Goal: Task Accomplishment & Management: Use online tool/utility

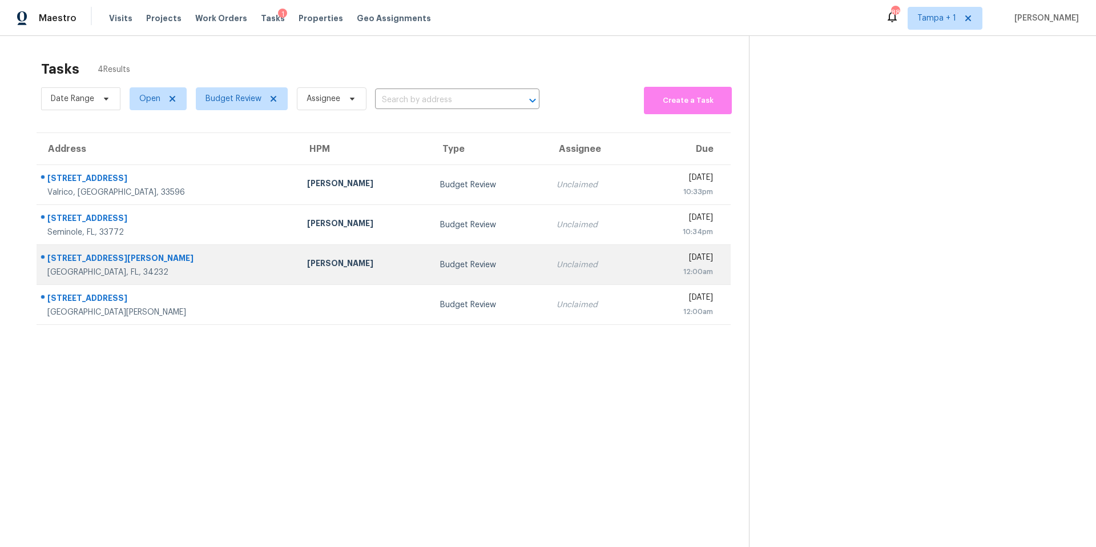
scroll to position [36, 0]
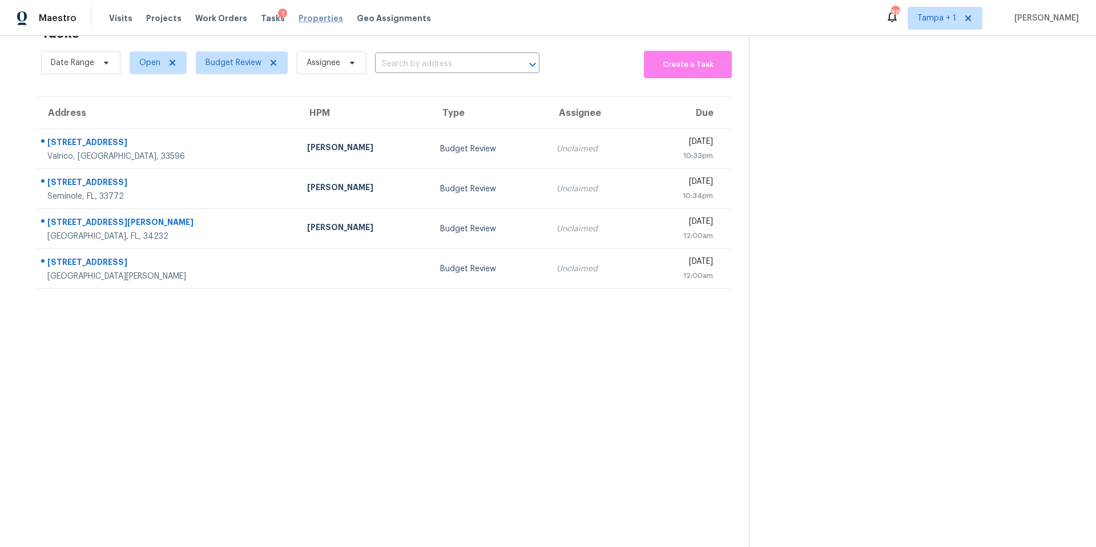
click at [304, 14] on span "Properties" at bounding box center [321, 18] width 45 height 11
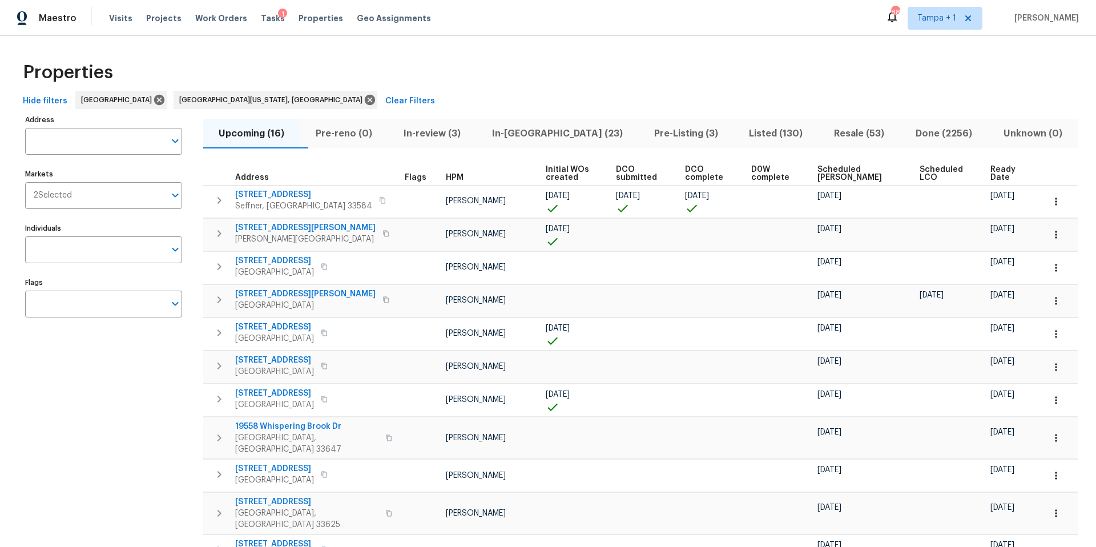
click at [553, 134] on span "In-reno (23)" at bounding box center [557, 134] width 148 height 16
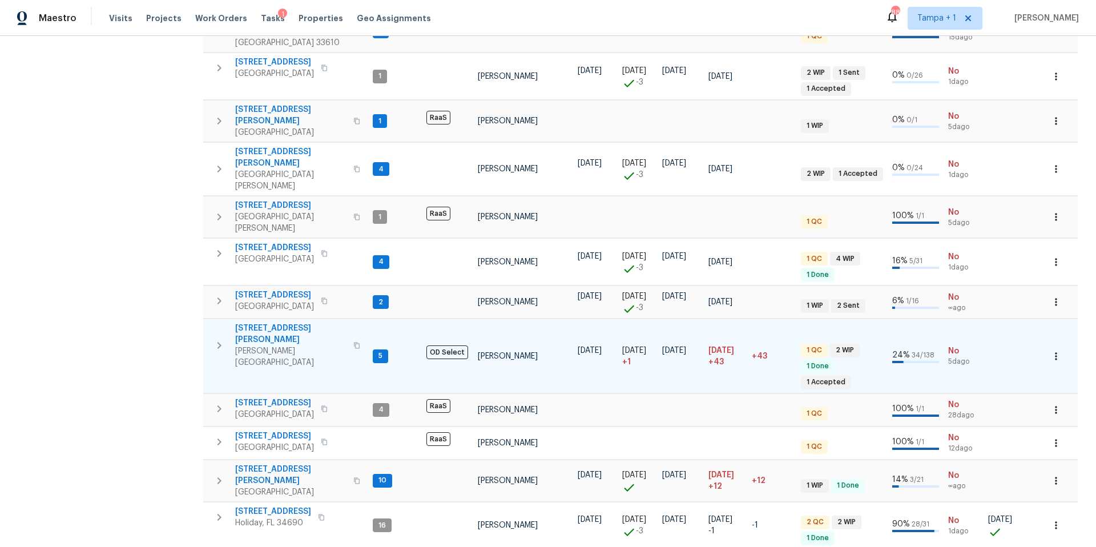
scroll to position [621, 0]
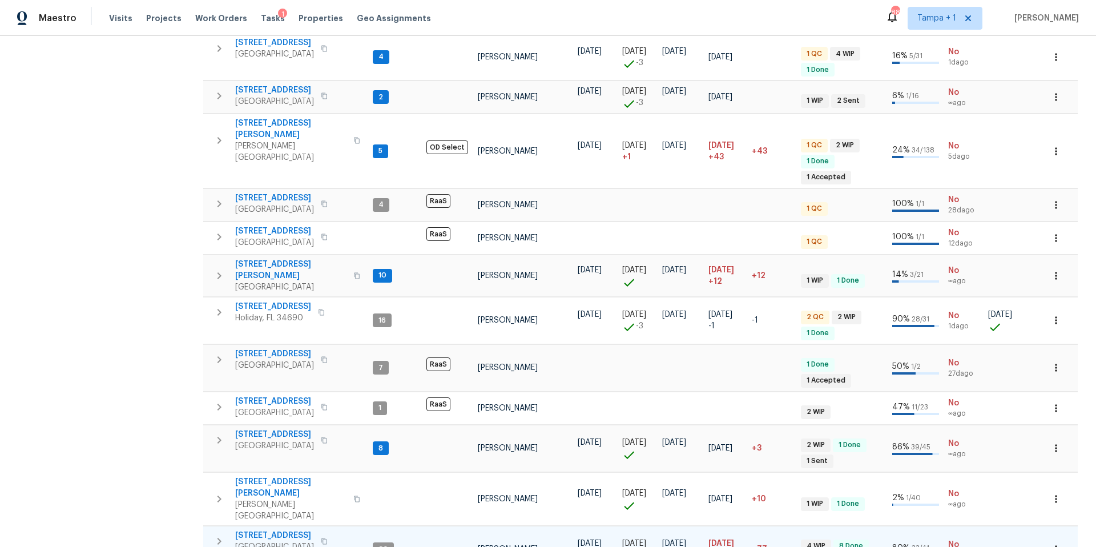
click at [300, 527] on td "10216 Woodborne Pl Bradenton, FL 34202" at bounding box center [285, 542] width 165 height 30
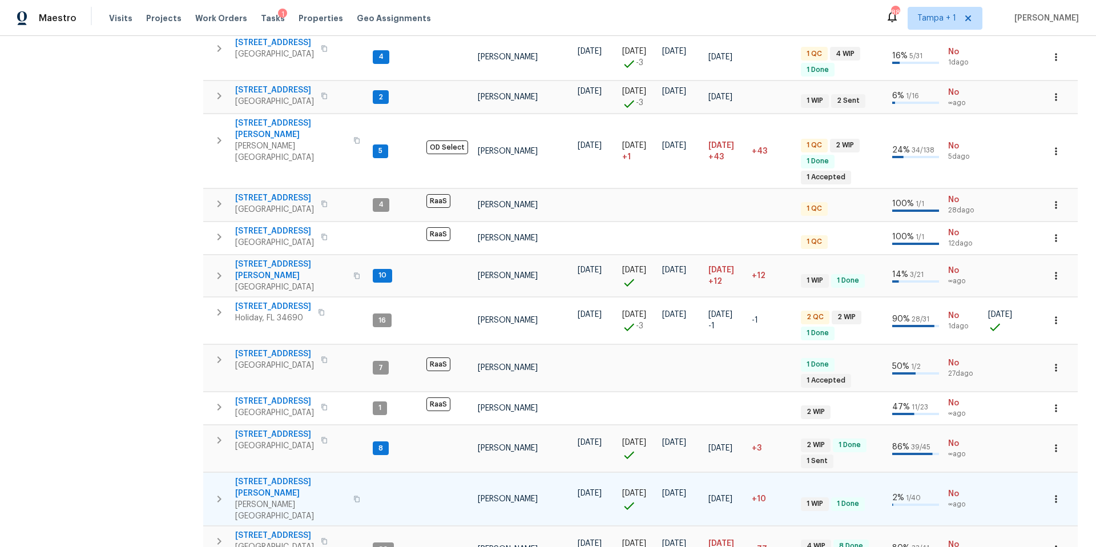
click at [292, 472] on tr "513 Sandy Creek Dr Brandon, FL 33511 Paul Springer 08/05/25 08/05/25 08/16/25 0…" at bounding box center [701, 498] width 996 height 53
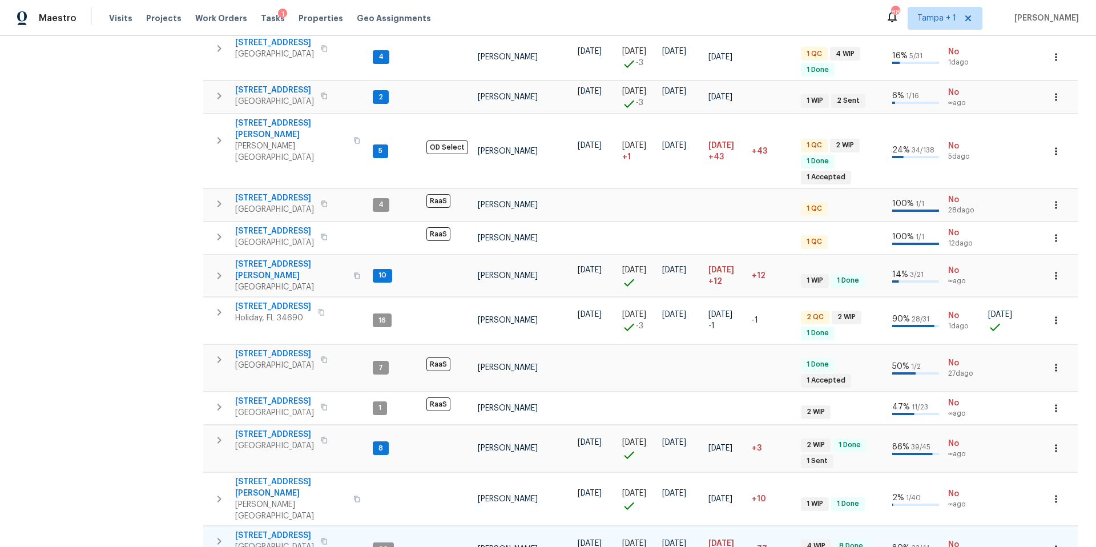
click at [282, 530] on span "10216 Woodborne Pl" at bounding box center [274, 535] width 79 height 11
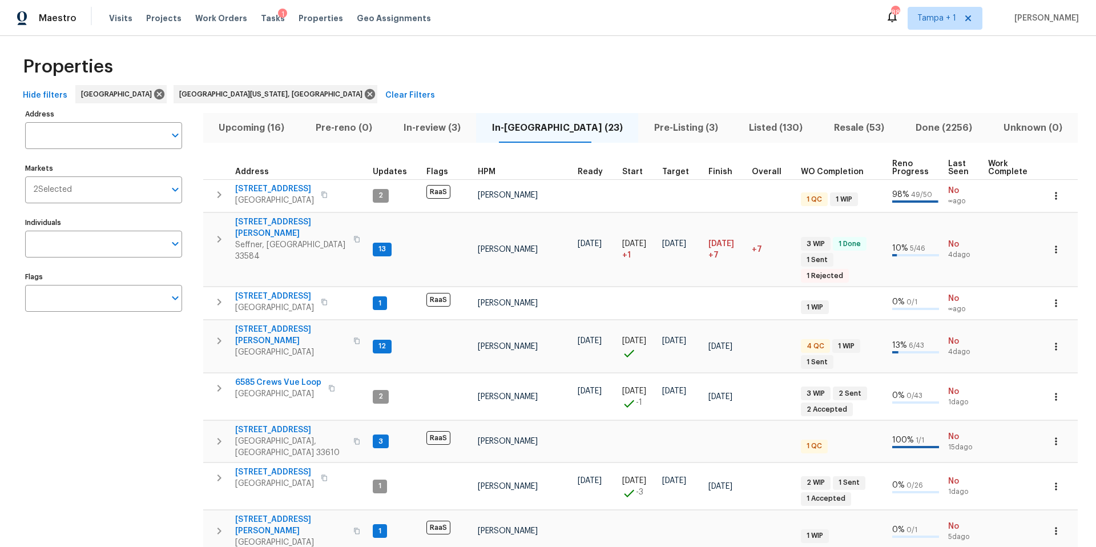
scroll to position [0, 0]
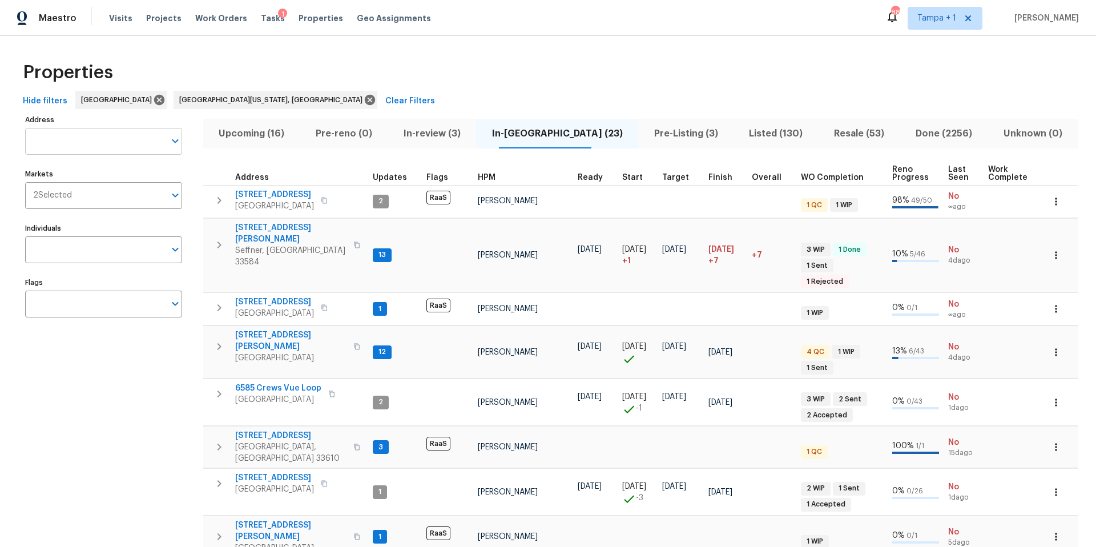
click at [82, 141] on input "Address" at bounding box center [95, 141] width 140 height 27
paste input "2826 46th St S Gulfport, FL 33711"
type input "2826 46th St S Gulfport, FL 33711"
click at [79, 171] on li "2826 46th St S Gulfport FL 33711" at bounding box center [103, 171] width 157 height 19
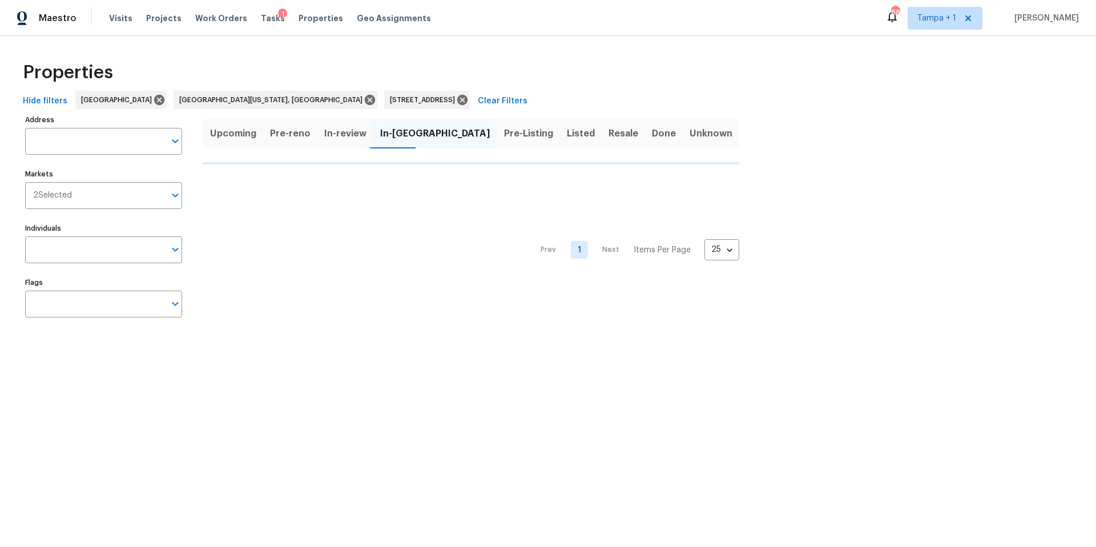
type input "2826 46th St S Gulfport FL 33711"
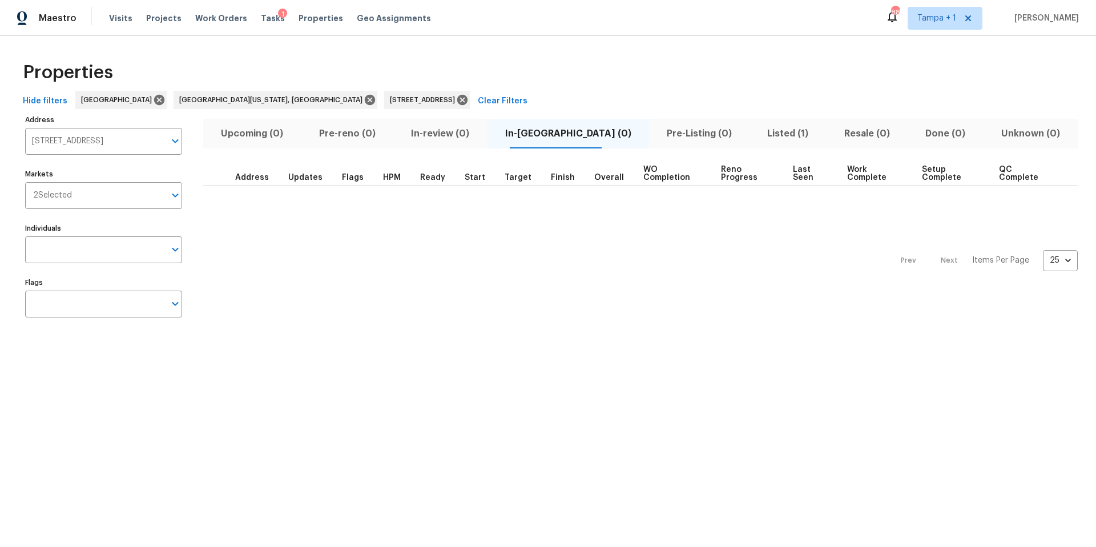
click at [757, 136] on span "Listed (1)" at bounding box center [788, 134] width 63 height 16
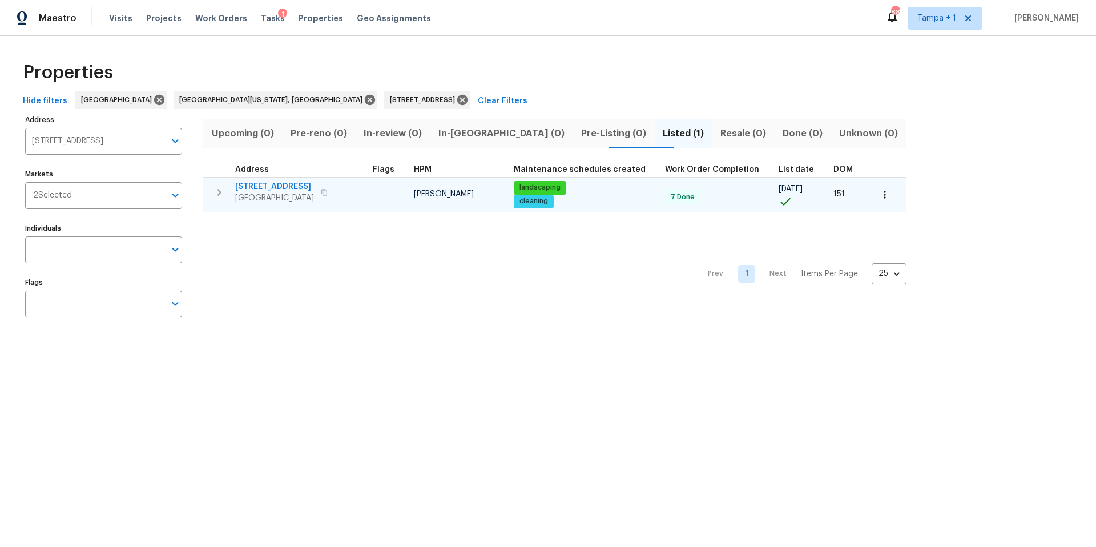
click at [263, 191] on span "2826 46th St S" at bounding box center [274, 186] width 79 height 11
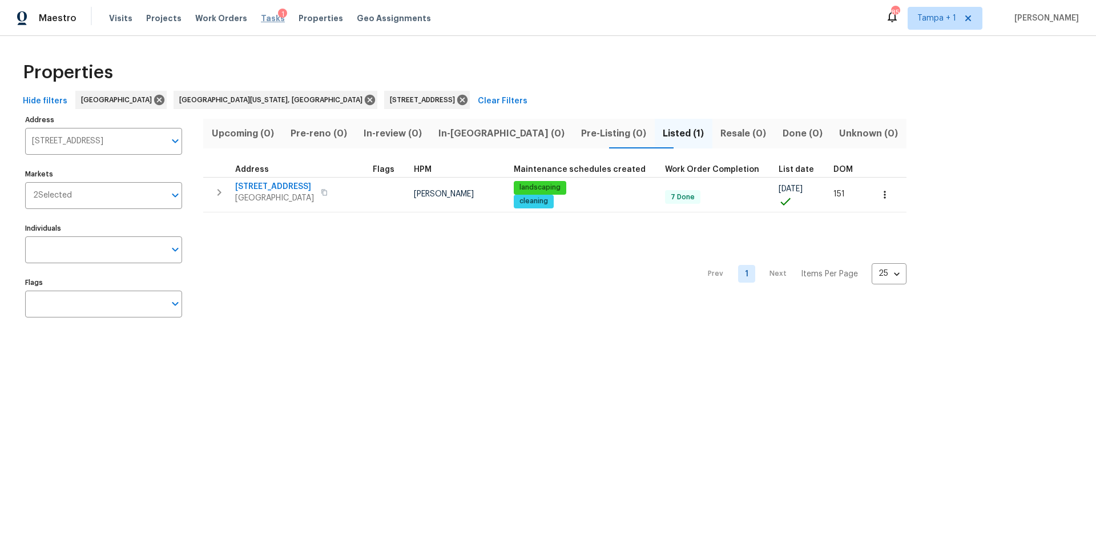
click at [261, 20] on span "Tasks" at bounding box center [273, 18] width 24 height 8
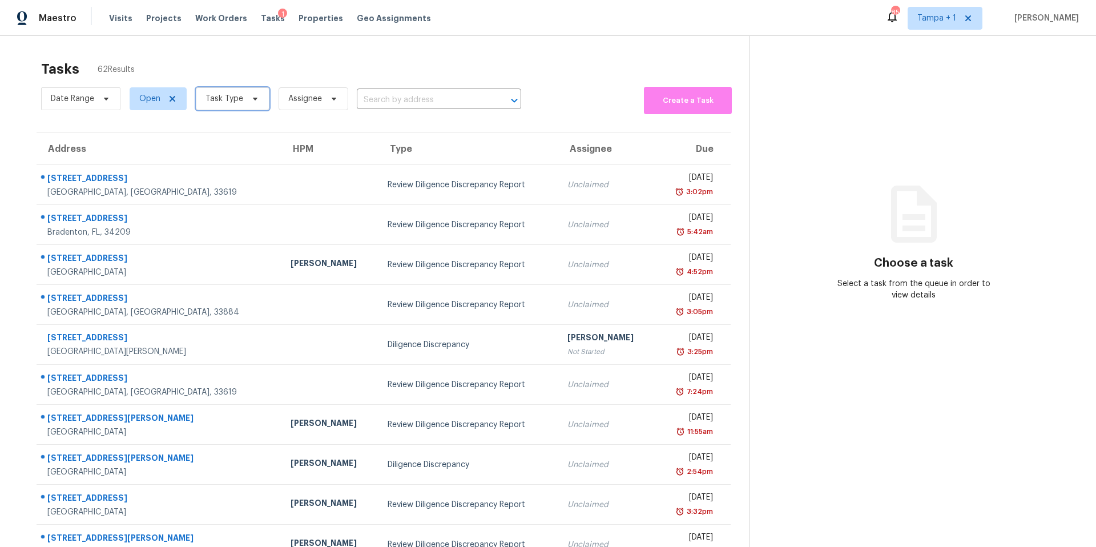
click at [251, 95] on icon at bounding box center [255, 98] width 9 height 9
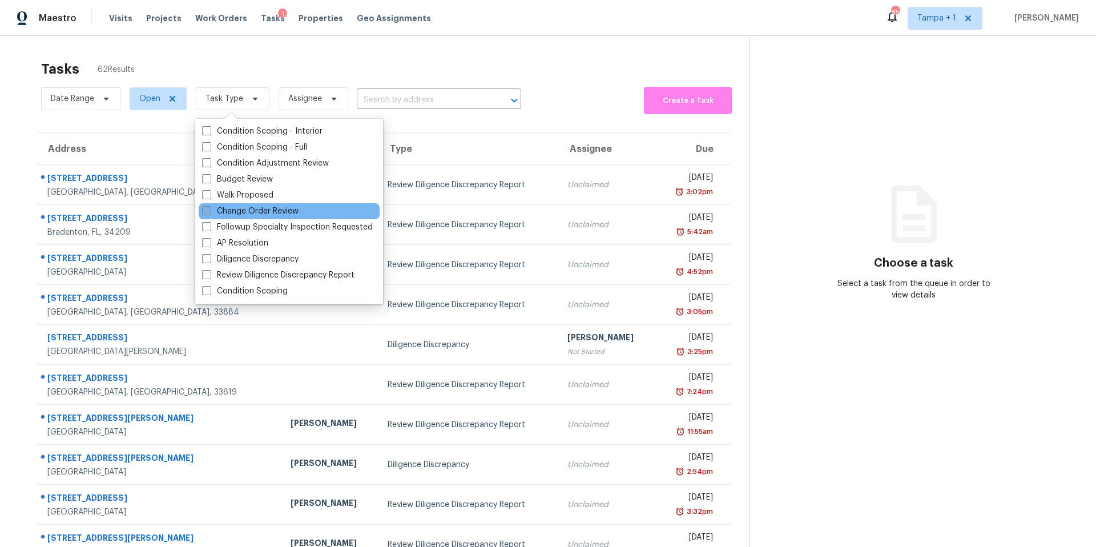
click at [241, 212] on label "Change Order Review" at bounding box center [250, 211] width 97 height 11
click at [210, 212] on input "Change Order Review" at bounding box center [205, 209] width 7 height 7
click at [241, 212] on label "Change Order Review" at bounding box center [250, 211] width 97 height 11
click at [210, 212] on input "Change Order Review" at bounding box center [205, 209] width 7 height 7
click at [205, 208] on span at bounding box center [206, 210] width 9 height 9
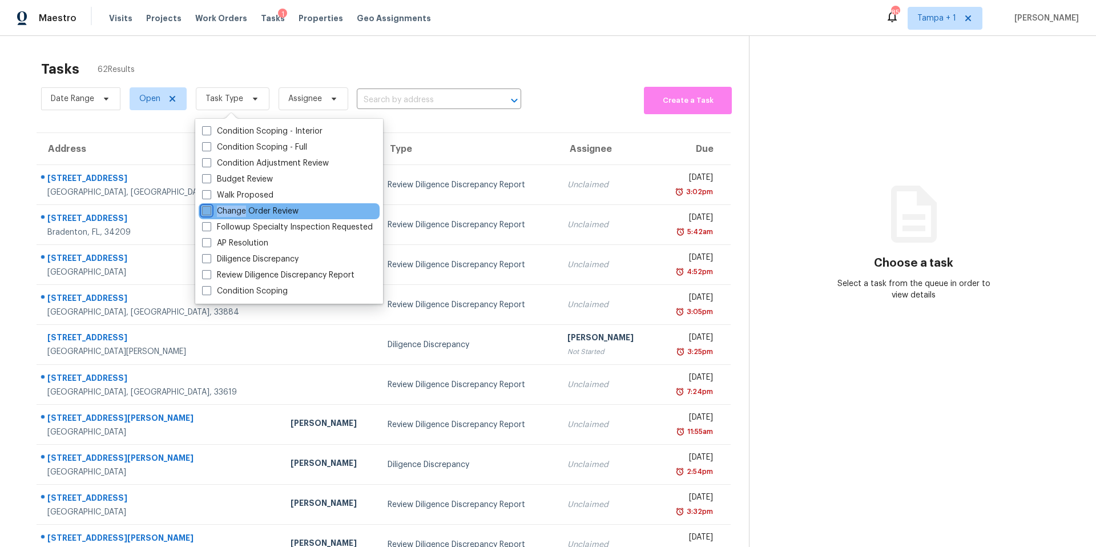
click at [205, 208] on input "Change Order Review" at bounding box center [205, 209] width 7 height 7
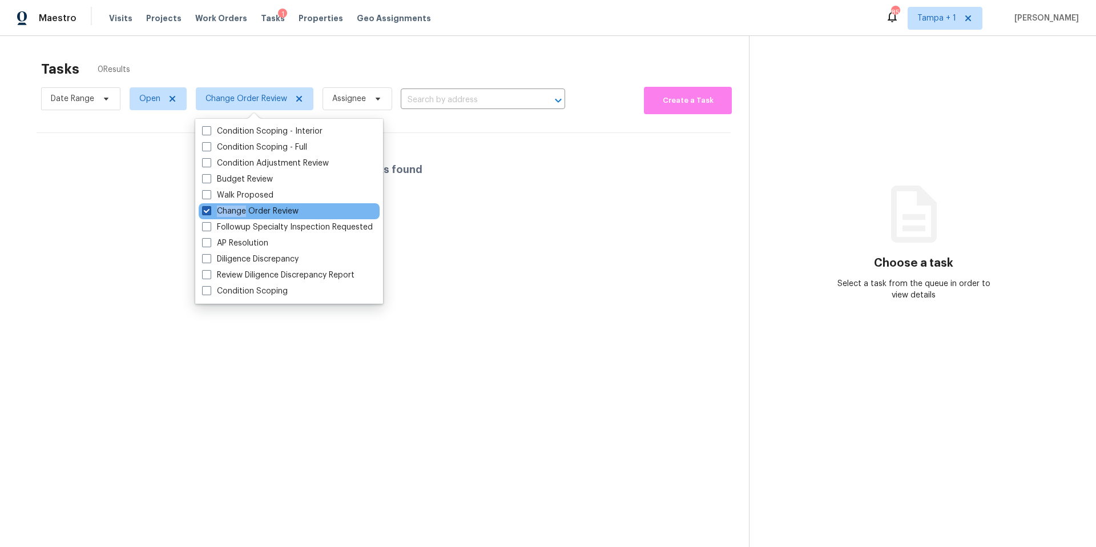
click at [204, 210] on span at bounding box center [206, 210] width 9 height 9
click at [204, 210] on input "Change Order Review" at bounding box center [205, 209] width 7 height 7
checkbox input "false"
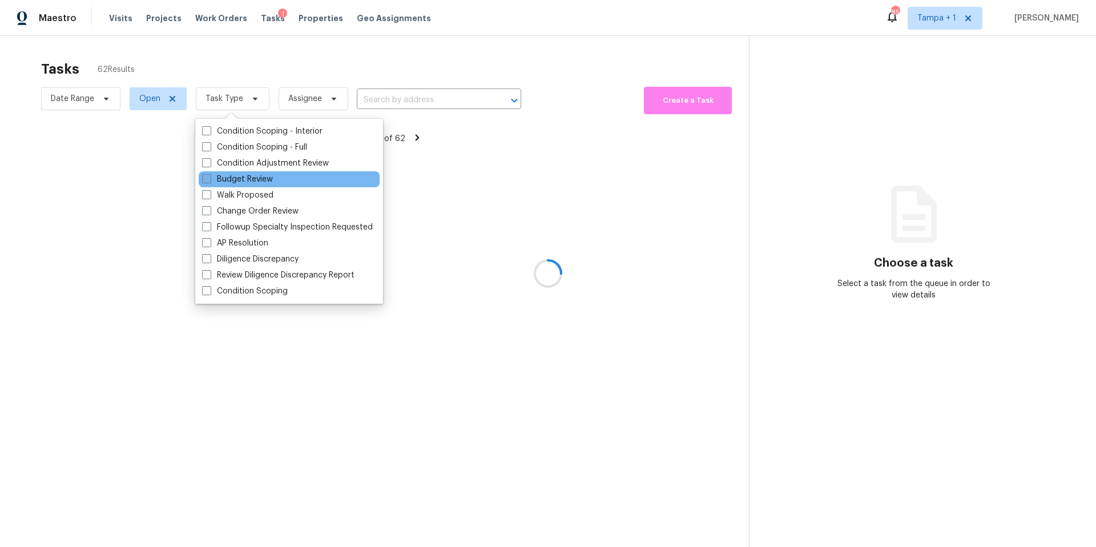
click at [222, 183] on label "Budget Review" at bounding box center [237, 179] width 71 height 11
click at [210, 181] on input "Budget Review" at bounding box center [205, 177] width 7 height 7
checkbox input "true"
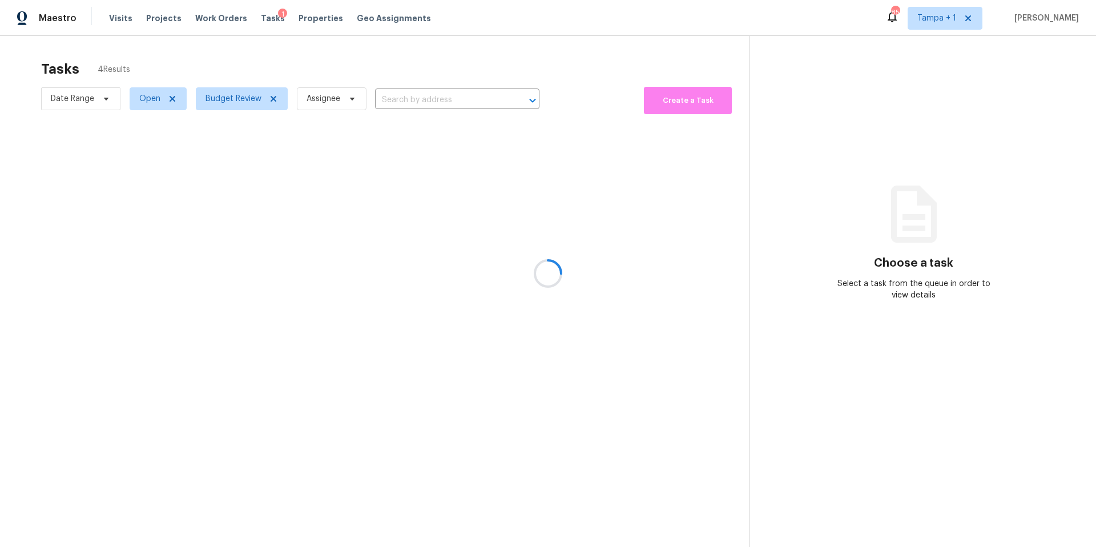
click at [371, 55] on div at bounding box center [548, 273] width 1096 height 547
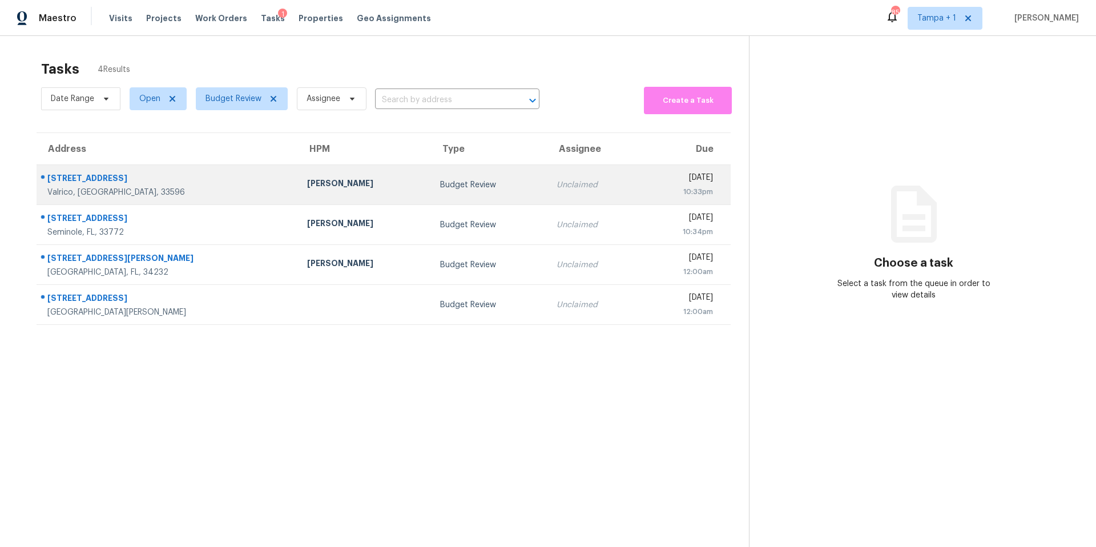
click at [323, 187] on div "[PERSON_NAME]" at bounding box center [364, 185] width 115 height 14
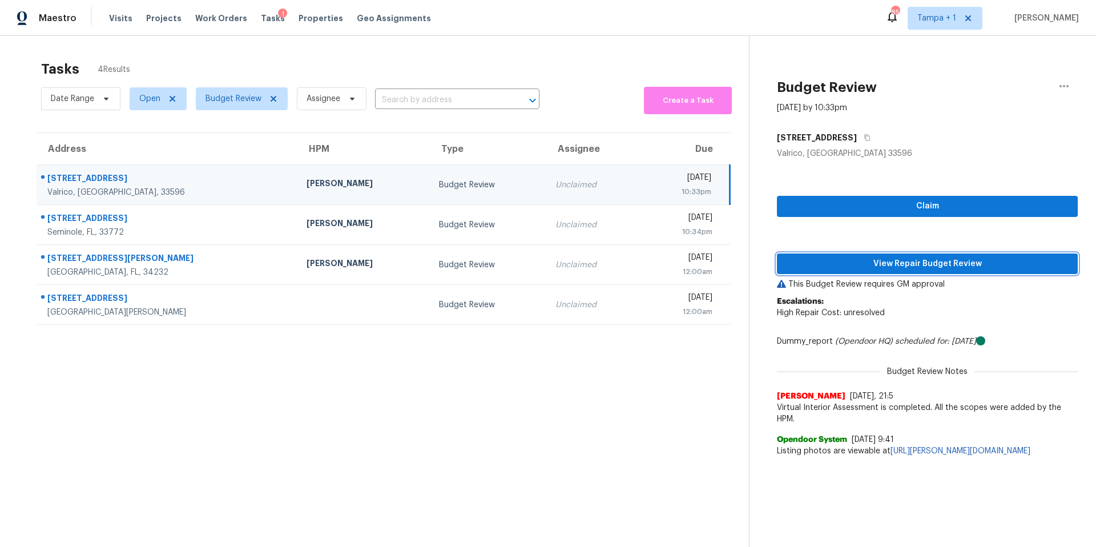
click at [899, 268] on span "View Repair Budget Review" at bounding box center [927, 264] width 283 height 14
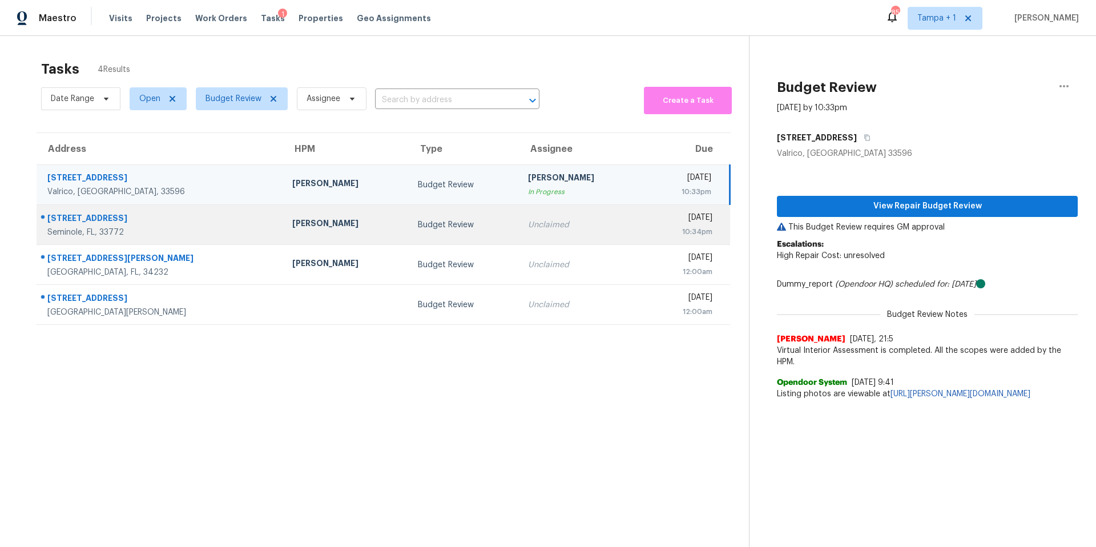
click at [418, 229] on div "Budget Review" at bounding box center [464, 224] width 92 height 11
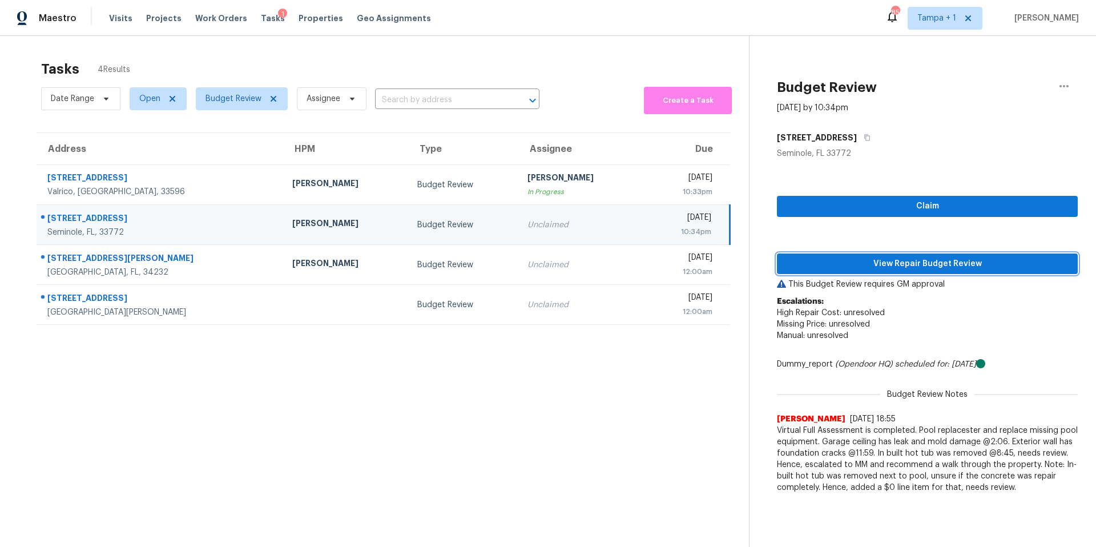
click at [862, 260] on span "View Repair Budget Review" at bounding box center [927, 264] width 283 height 14
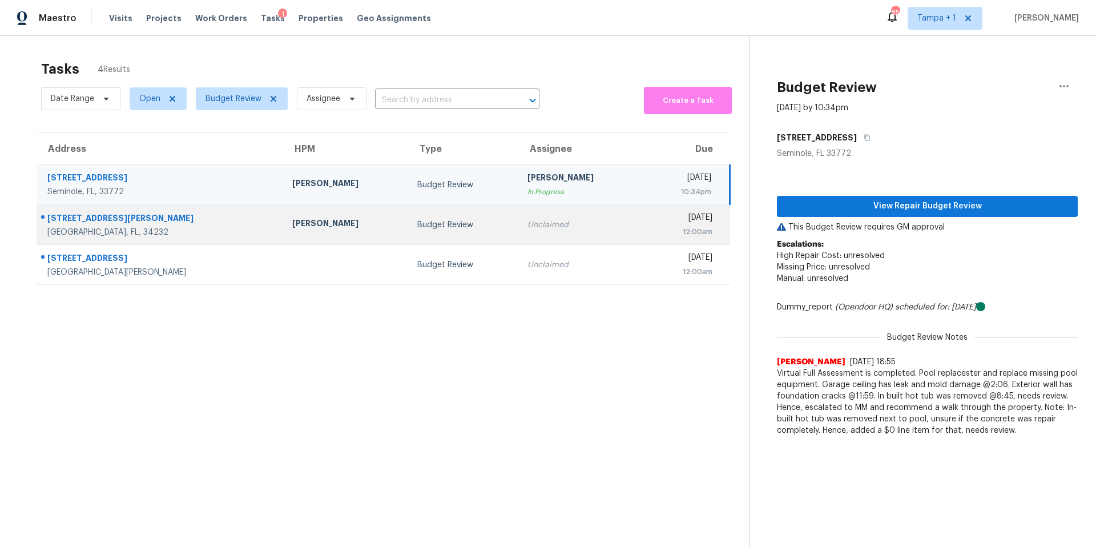
click at [283, 212] on td "[PERSON_NAME]" at bounding box center [346, 225] width 126 height 40
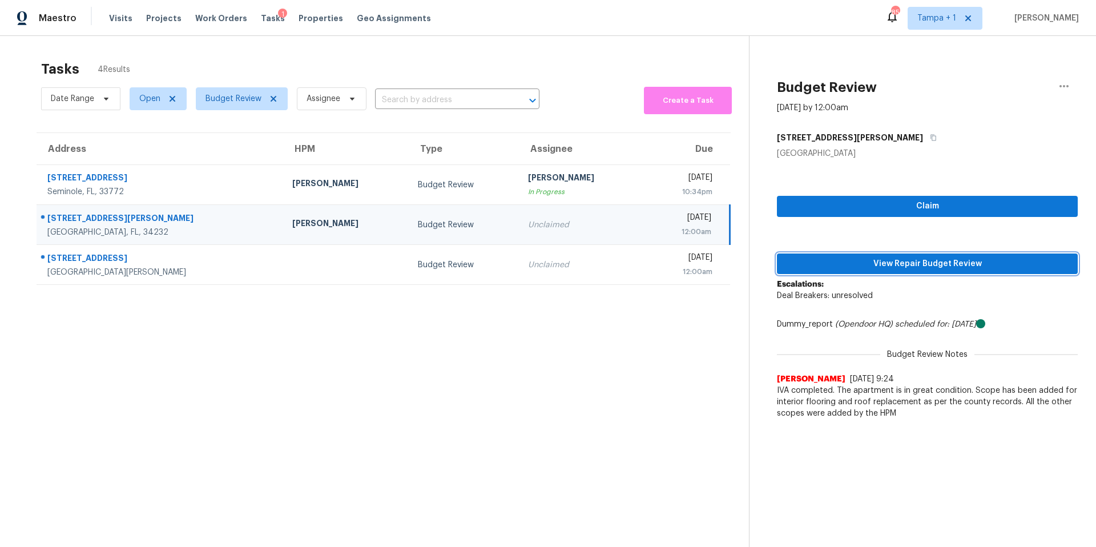
click at [825, 266] on span "View Repair Budget Review" at bounding box center [927, 264] width 283 height 14
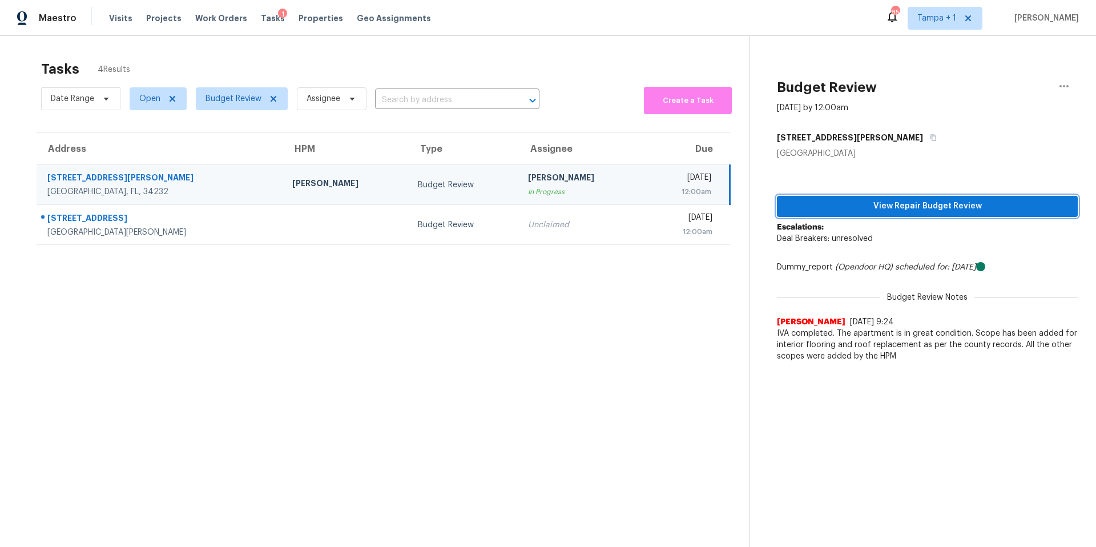
click at [855, 203] on span "View Repair Budget Review" at bounding box center [927, 206] width 283 height 14
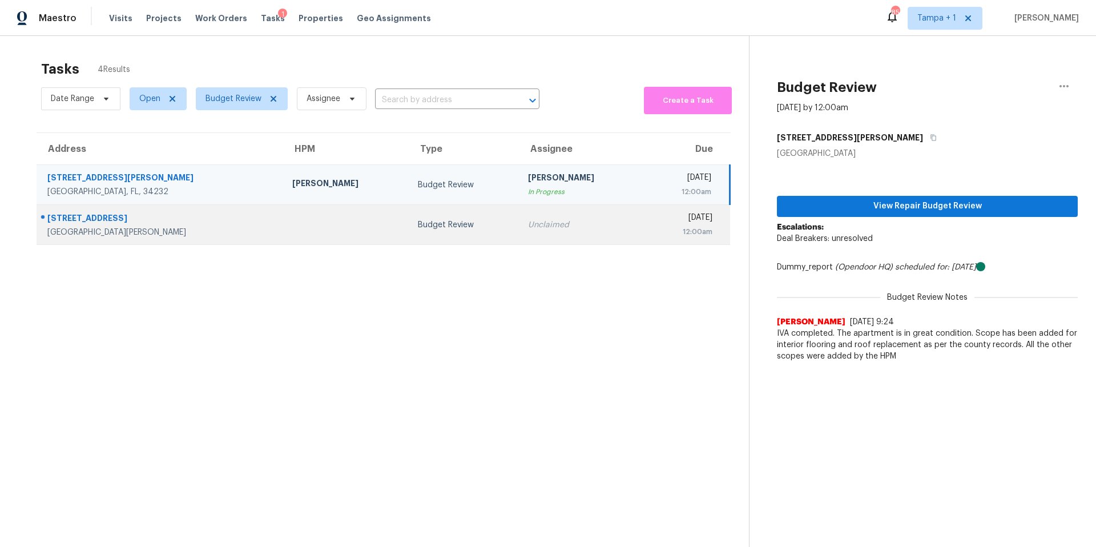
click at [283, 227] on td at bounding box center [346, 225] width 126 height 40
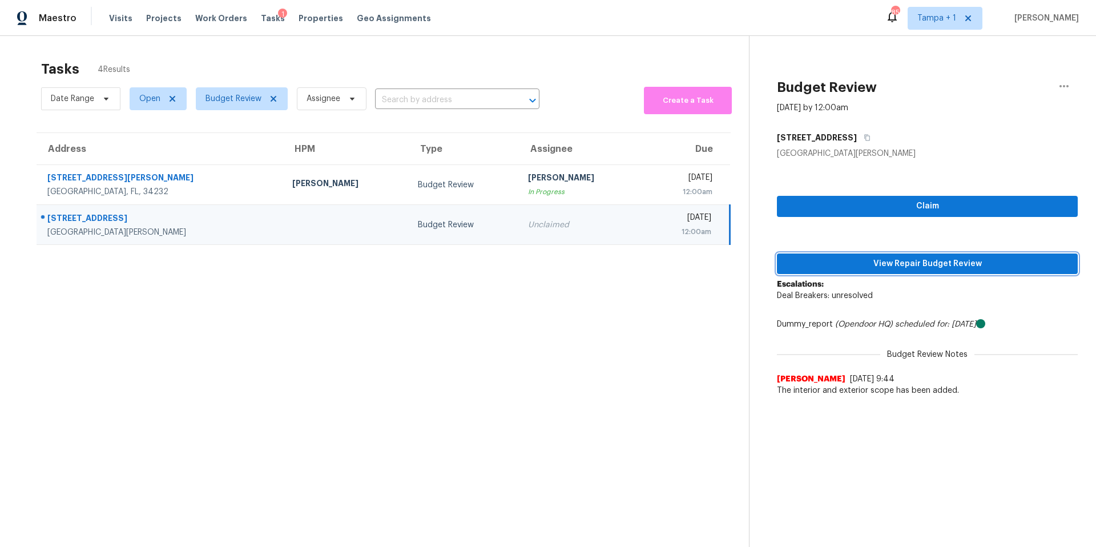
click at [915, 257] on span "View Repair Budget Review" at bounding box center [927, 264] width 283 height 14
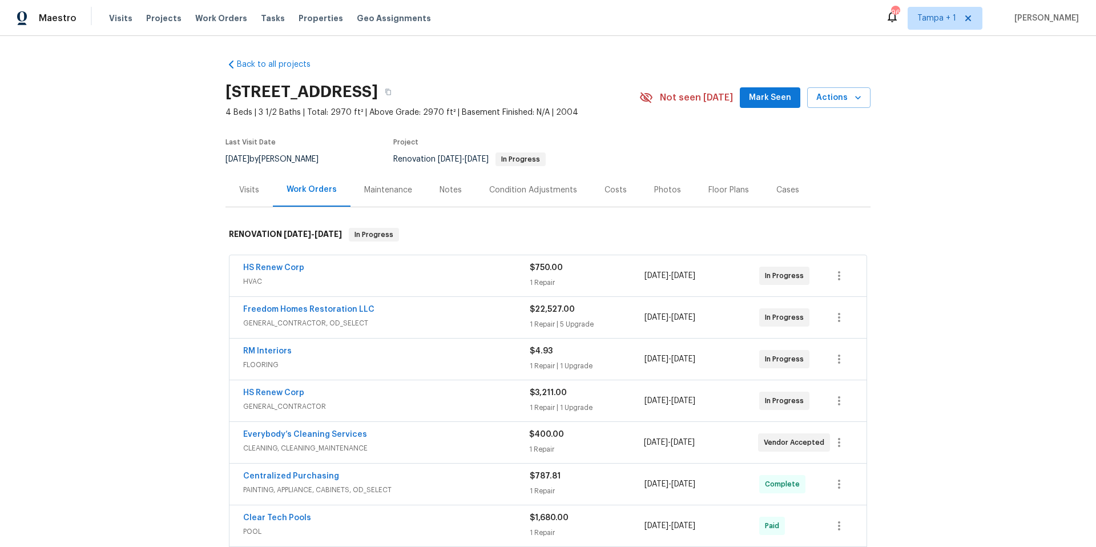
click at [440, 194] on div "Notes" at bounding box center [451, 189] width 22 height 11
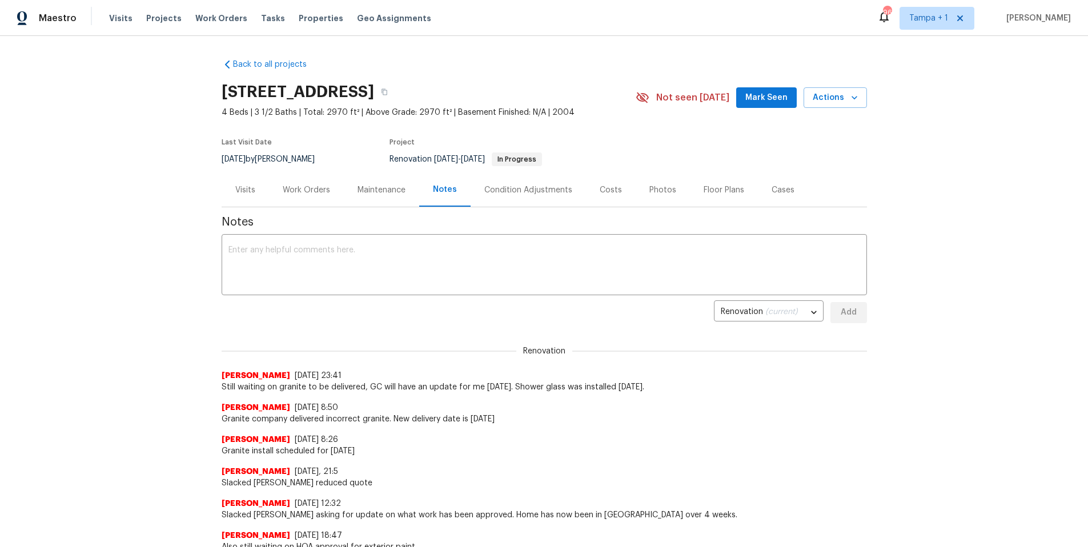
click at [308, 200] on div "Work Orders" at bounding box center [306, 190] width 75 height 34
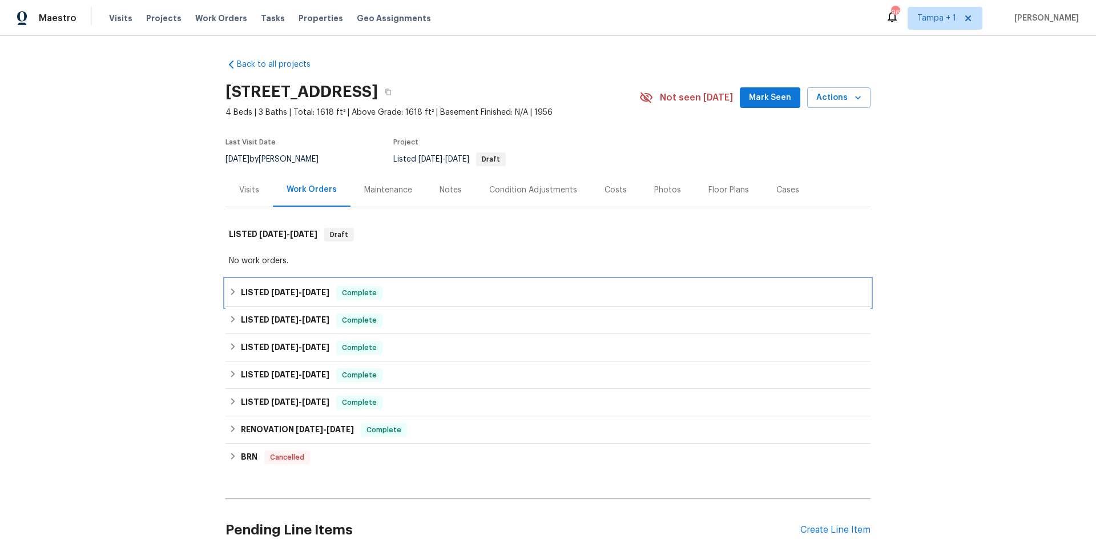
click at [298, 295] on span "9/30/24 - 11/30/24" at bounding box center [300, 292] width 58 height 8
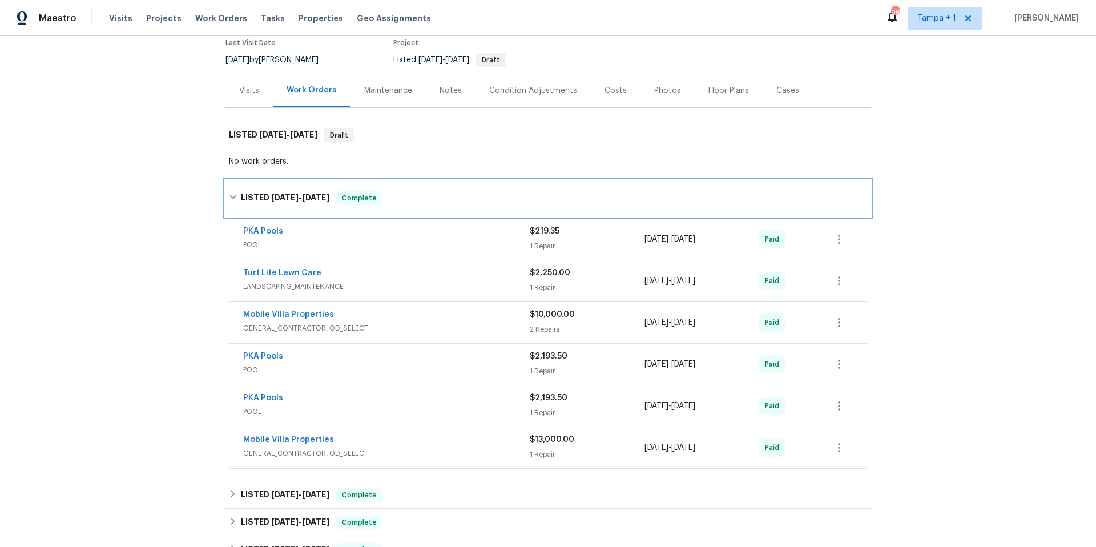
scroll to position [98, 0]
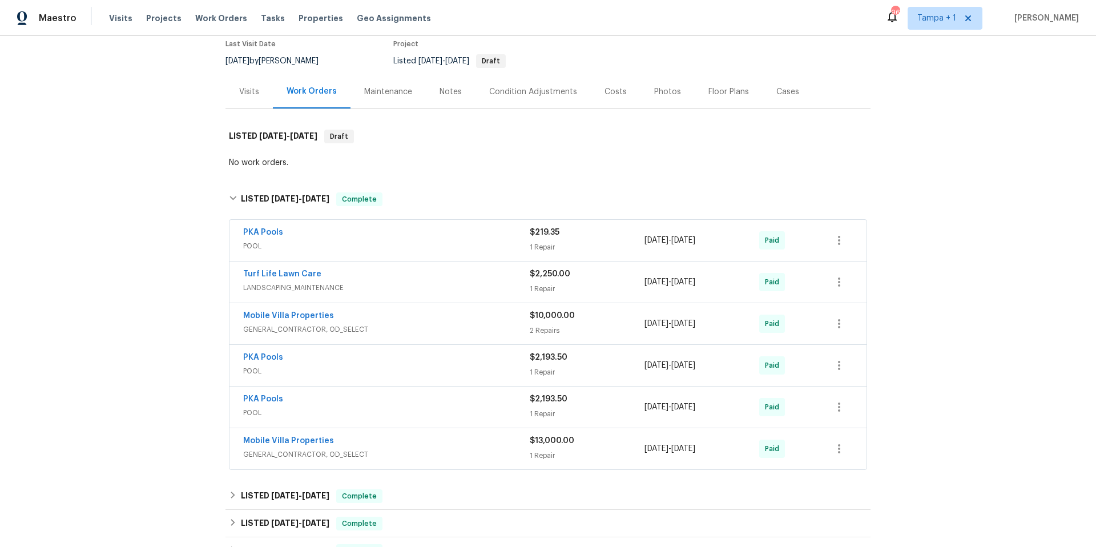
click at [415, 319] on div "Mobile Villa Properties" at bounding box center [386, 317] width 287 height 14
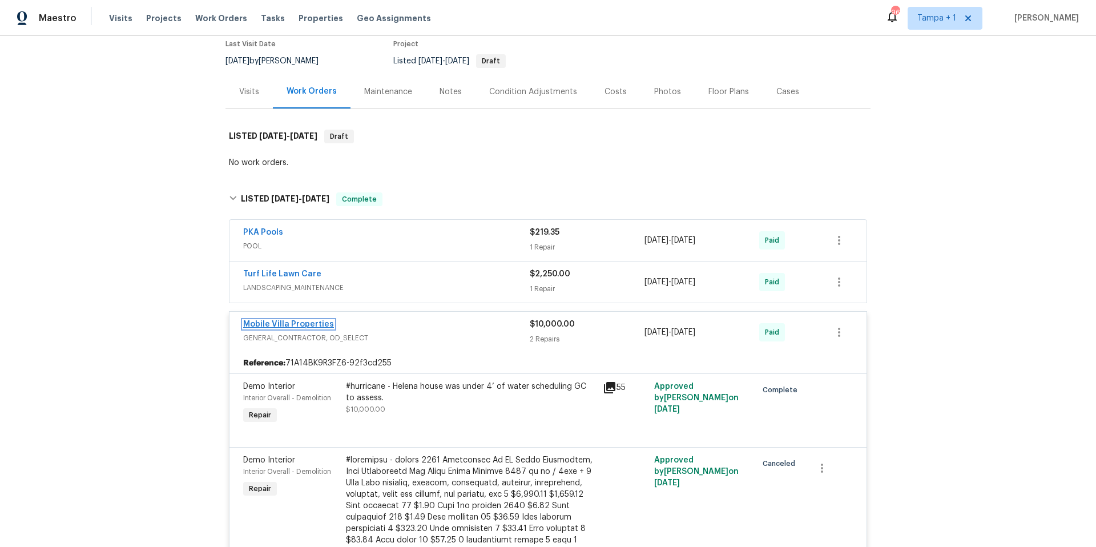
click at [266, 320] on link "Mobile Villa Properties" at bounding box center [288, 324] width 91 height 8
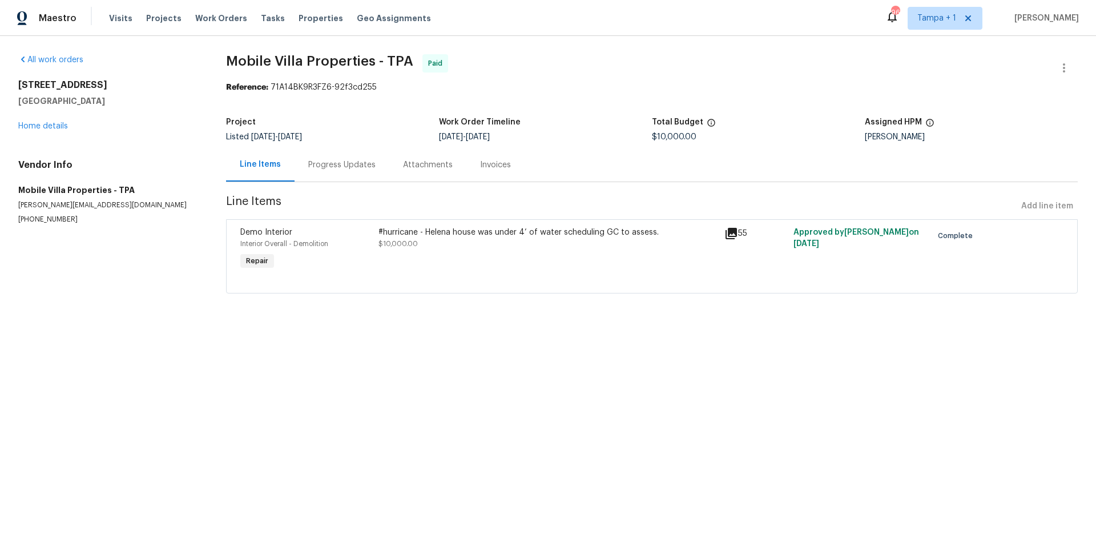
click at [324, 177] on div "Progress Updates" at bounding box center [342, 165] width 95 height 34
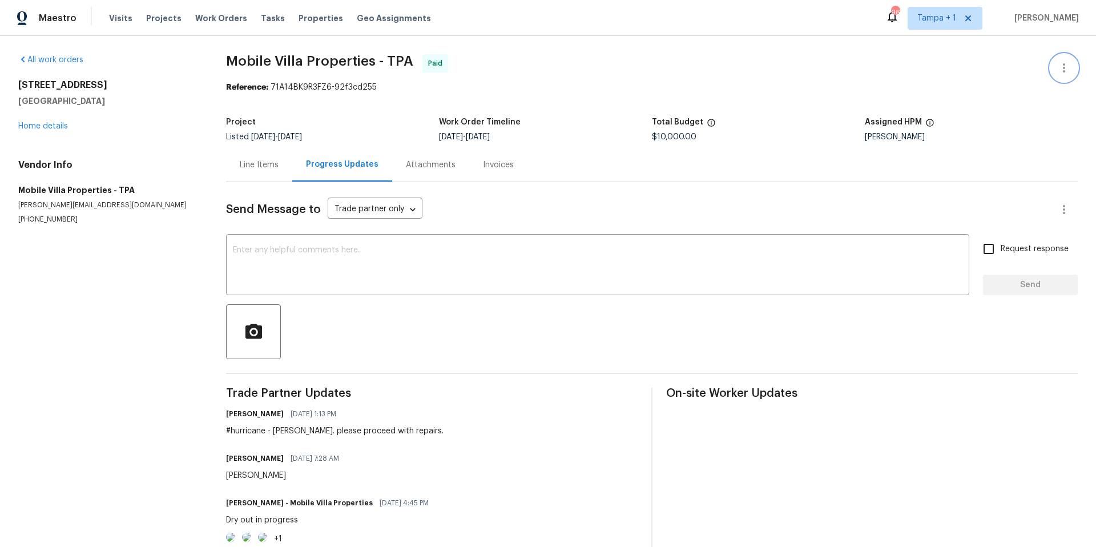
click at [1058, 70] on icon "button" at bounding box center [1065, 68] width 14 height 14
click at [1038, 102] on li "View In Trade Partner Portal" at bounding box center [1027, 106] width 123 height 19
click at [61, 128] on div at bounding box center [548, 273] width 1096 height 547
click at [58, 124] on link "Home details" at bounding box center [43, 126] width 50 height 8
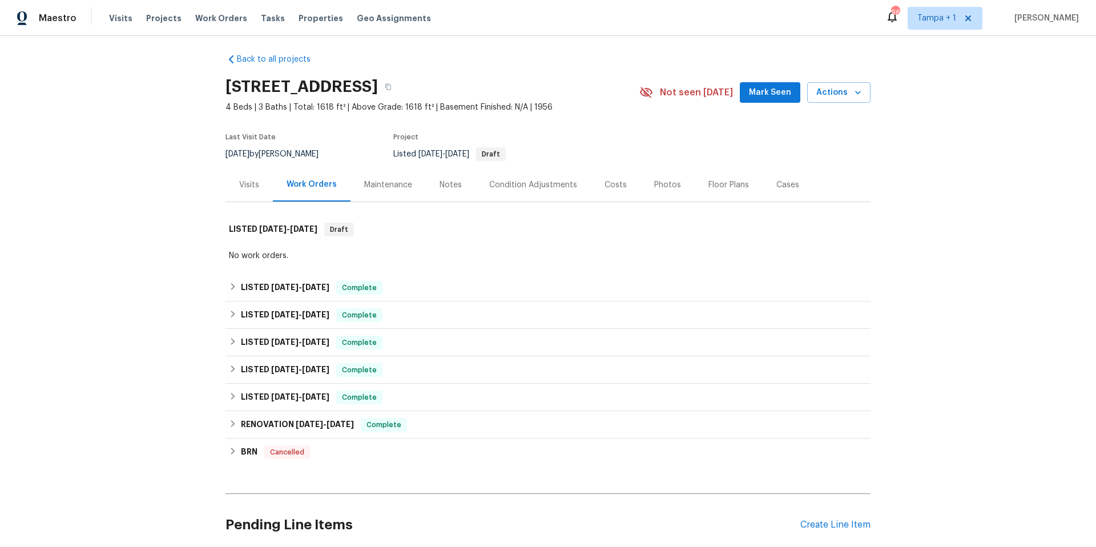
scroll to position [14, 0]
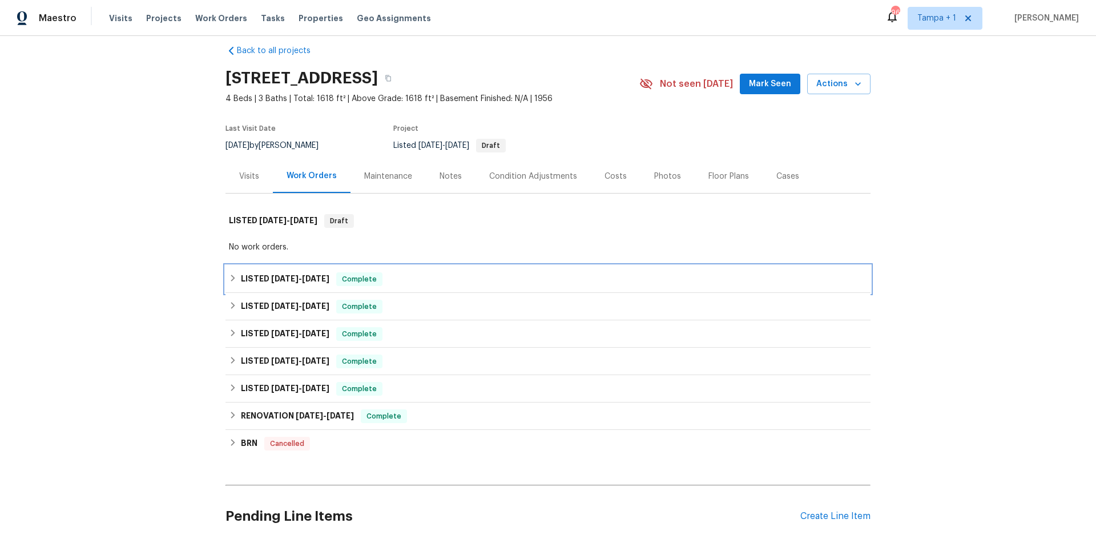
click at [328, 277] on span "11/30/24" at bounding box center [315, 279] width 27 height 8
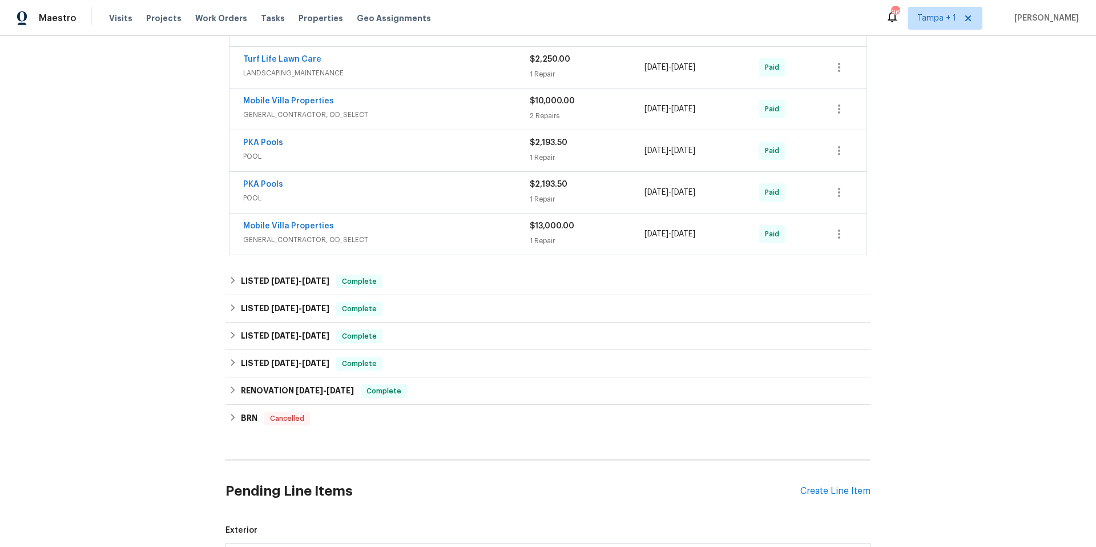
scroll to position [291, 0]
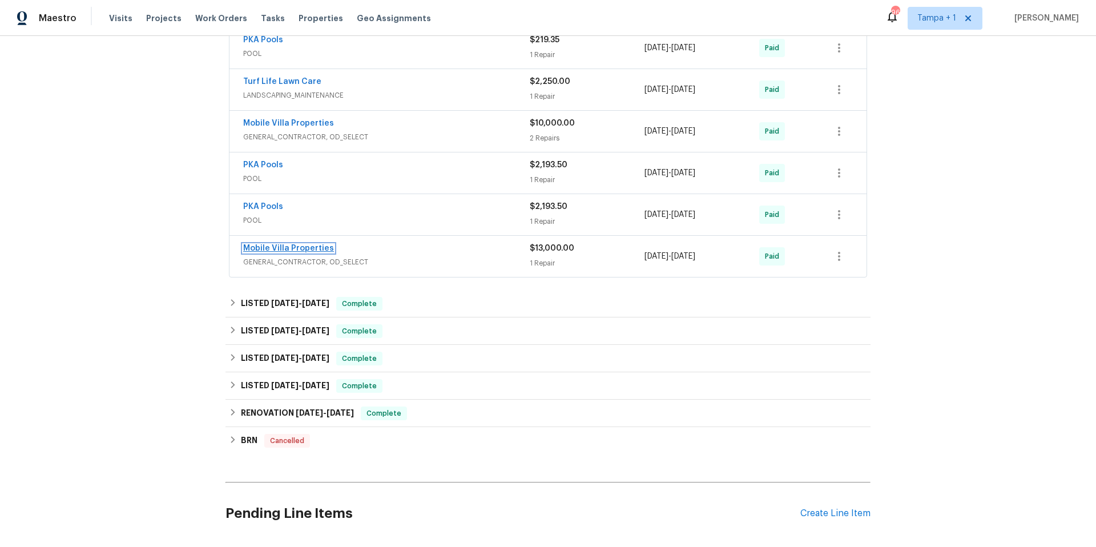
click at [277, 249] on link "Mobile Villa Properties" at bounding box center [288, 248] width 91 height 8
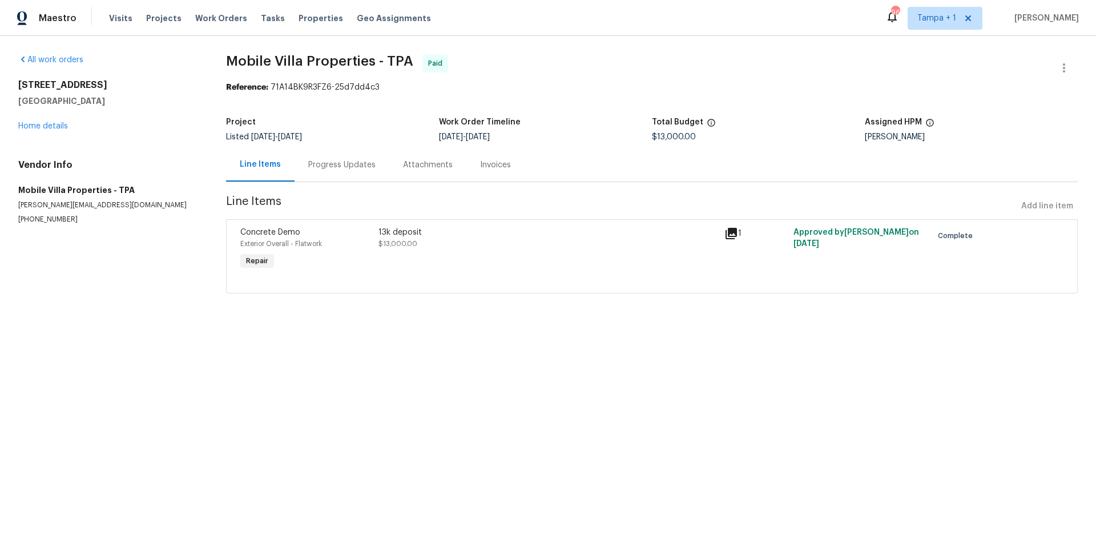
click at [340, 250] on div "Concrete Demo Exterior Overall - Flatwork Repair" at bounding box center [306, 249] width 138 height 53
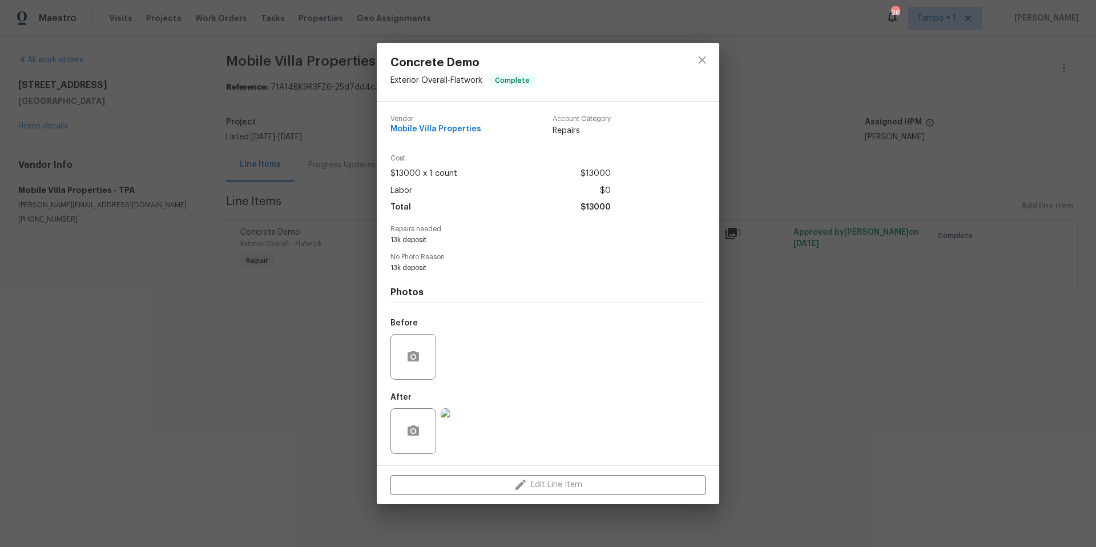
click at [168, 258] on div "Concrete Demo Exterior Overall - Flatwork Complete Vendor Mobile Villa Properti…" at bounding box center [548, 273] width 1096 height 547
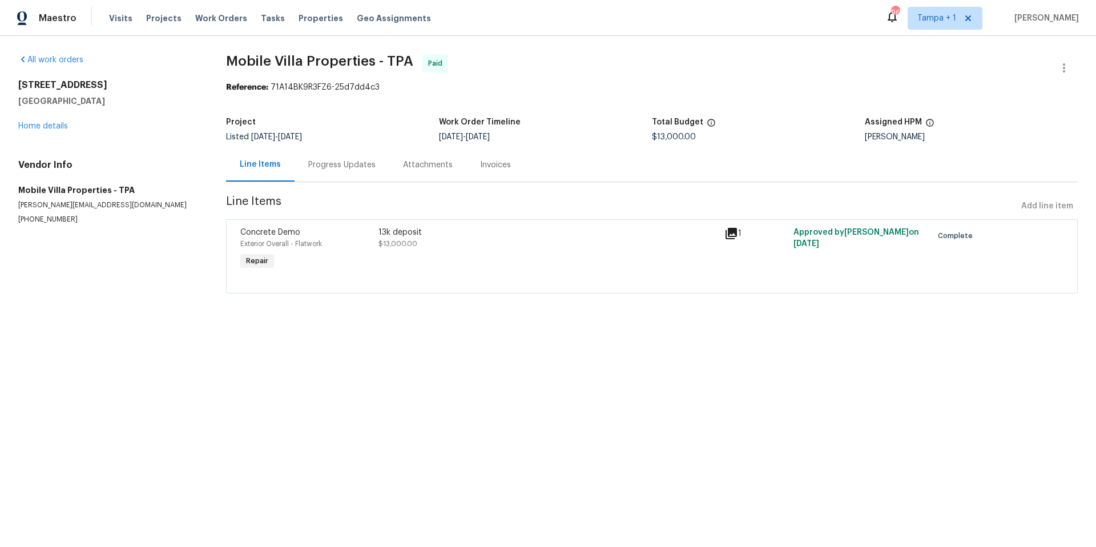
click at [331, 162] on div "Progress Updates" at bounding box center [341, 164] width 67 height 11
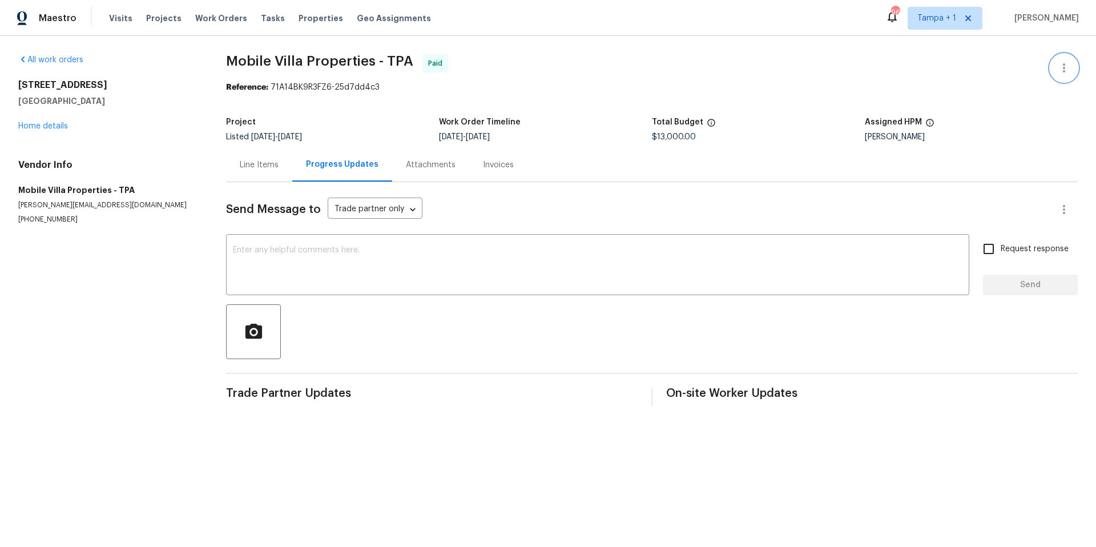
click at [1058, 71] on icon "button" at bounding box center [1065, 68] width 14 height 14
click at [984, 102] on li "View In Trade Partner Portal" at bounding box center [1027, 106] width 123 height 19
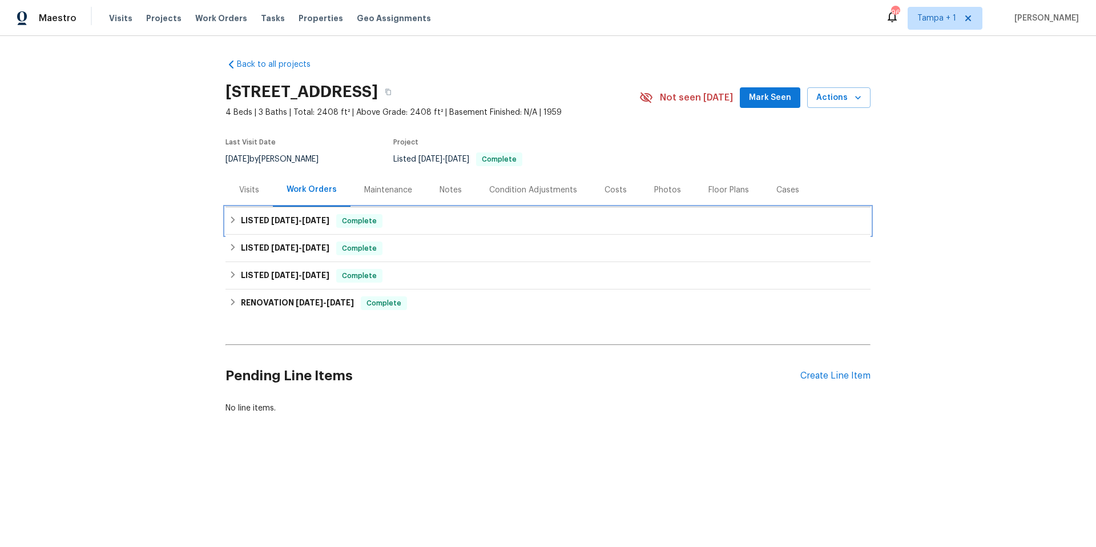
click at [276, 226] on h6 "LISTED [DATE] - [DATE]" at bounding box center [285, 221] width 89 height 14
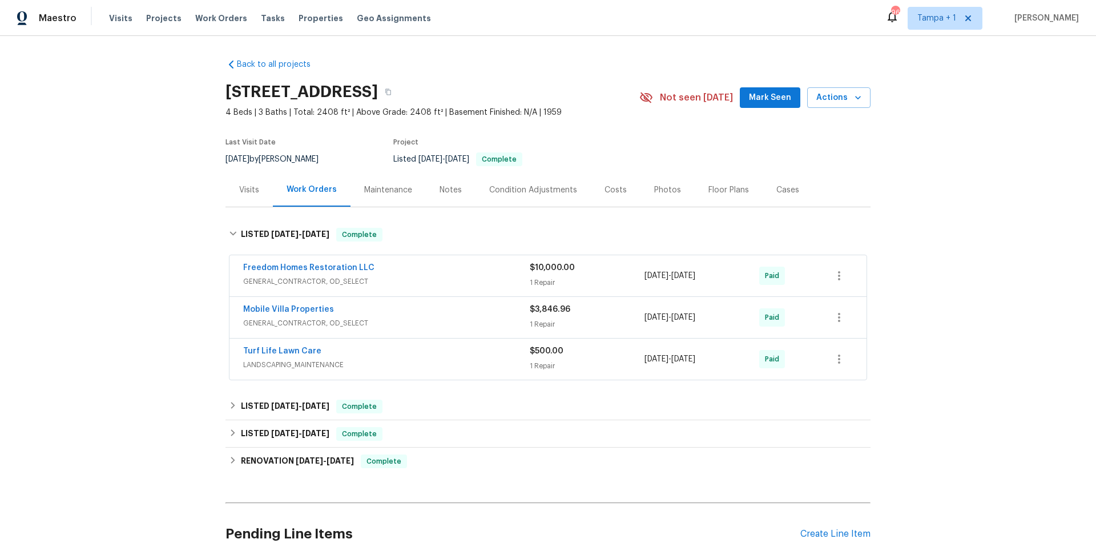
click at [402, 269] on div "Freedom Homes Restoration LLC" at bounding box center [386, 269] width 287 height 14
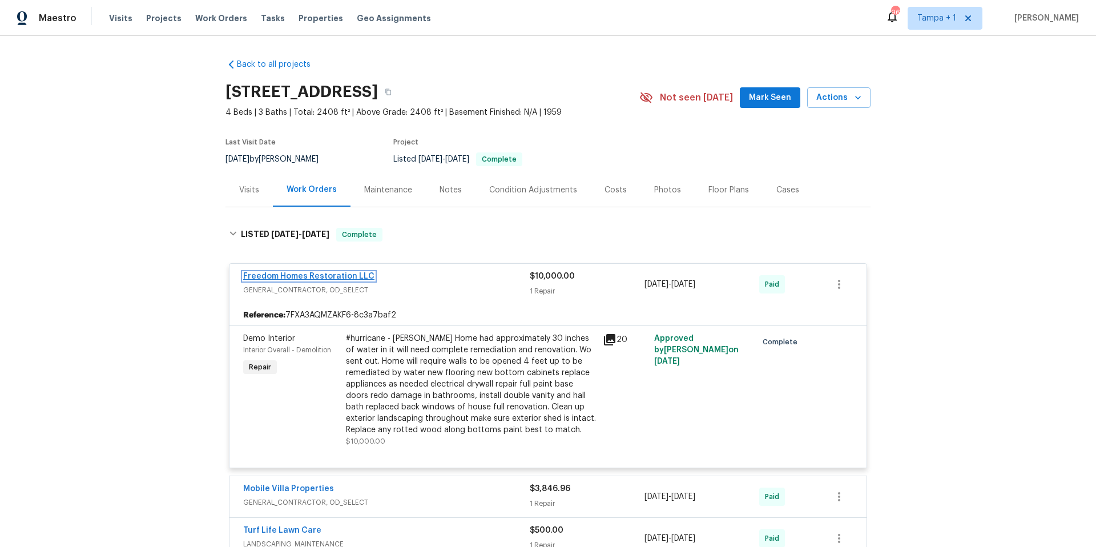
click at [299, 279] on link "Freedom Homes Restoration LLC" at bounding box center [308, 276] width 131 height 8
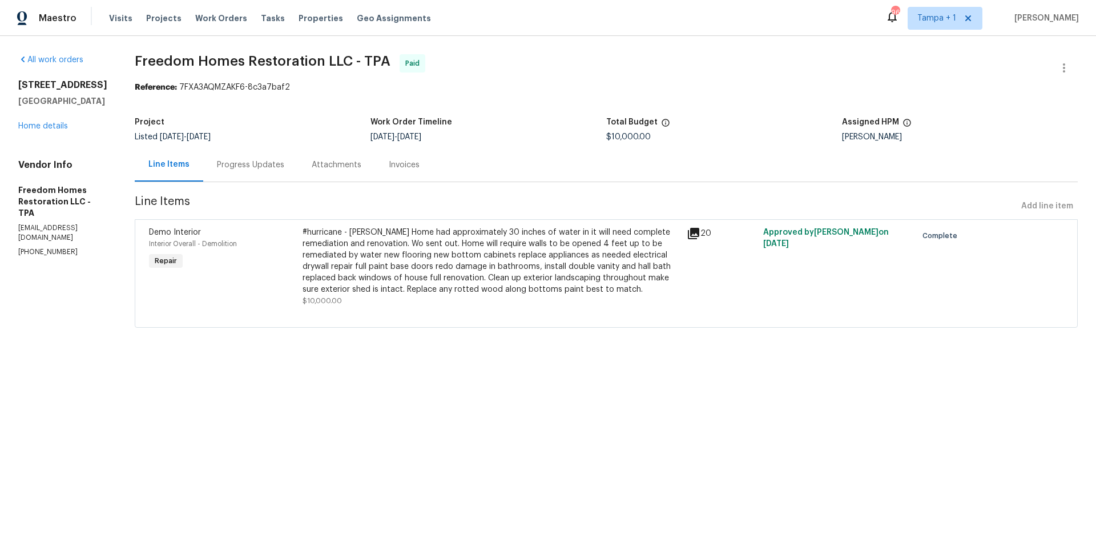
click at [266, 158] on div "Progress Updates" at bounding box center [250, 165] width 95 height 34
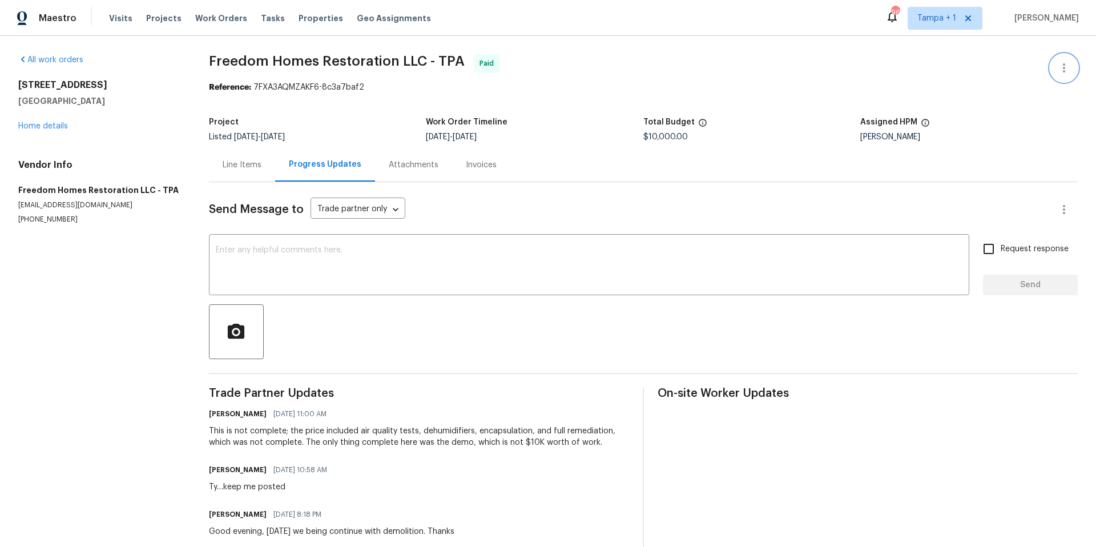
click at [1058, 61] on icon "button" at bounding box center [1065, 68] width 14 height 14
click at [993, 101] on li "View In Trade Partner Portal" at bounding box center [1027, 106] width 123 height 19
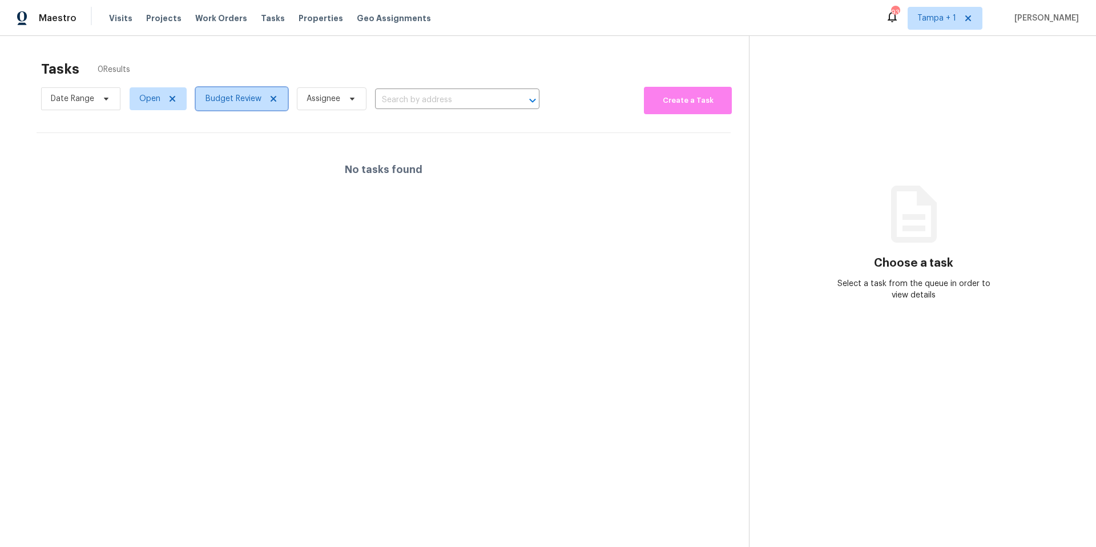
click at [231, 98] on span "Budget Review" at bounding box center [234, 98] width 56 height 11
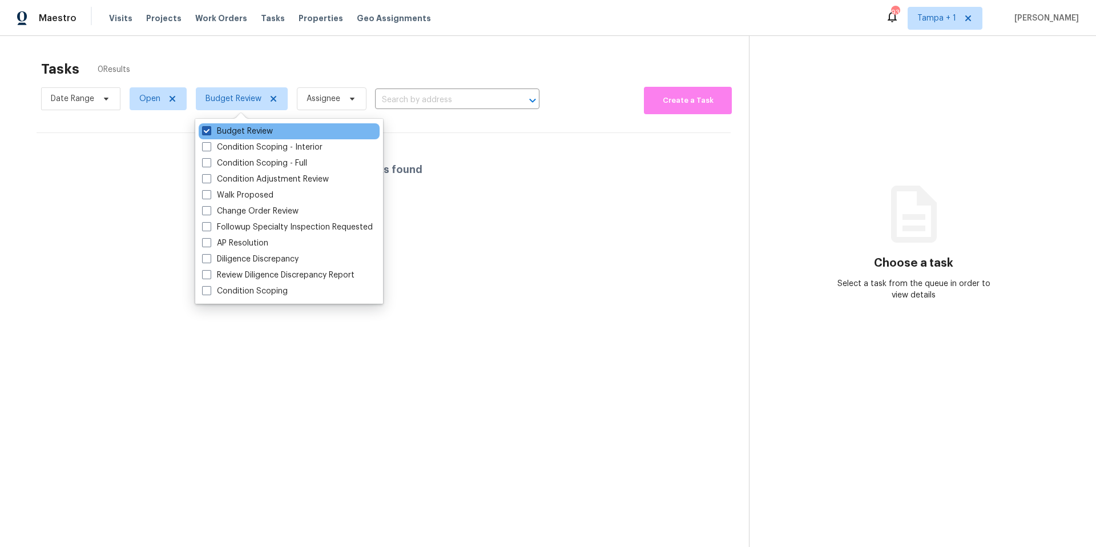
click at [222, 132] on label "Budget Review" at bounding box center [237, 131] width 71 height 11
click at [210, 132] on input "Budget Review" at bounding box center [205, 129] width 7 height 7
checkbox input "false"
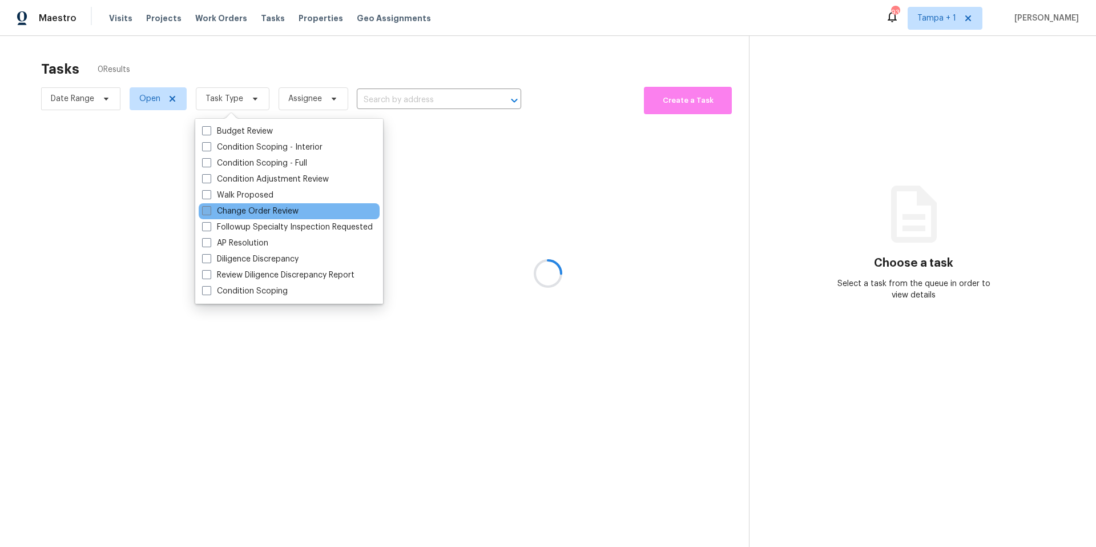
click at [225, 211] on label "Change Order Review" at bounding box center [250, 211] width 97 height 11
click at [210, 211] on input "Change Order Review" at bounding box center [205, 209] width 7 height 7
checkbox input "true"
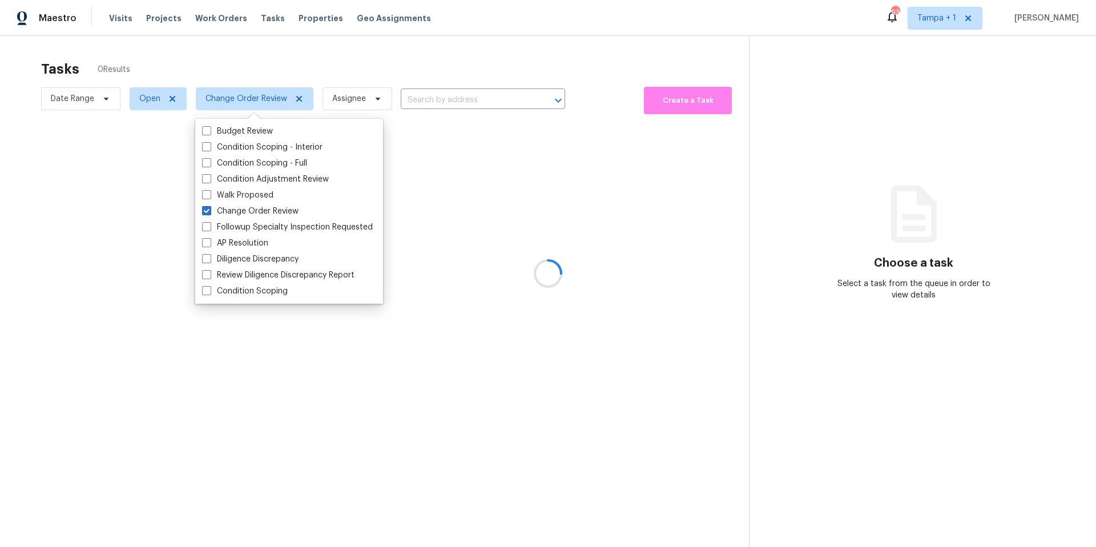
click at [342, 71] on div at bounding box center [548, 273] width 1096 height 547
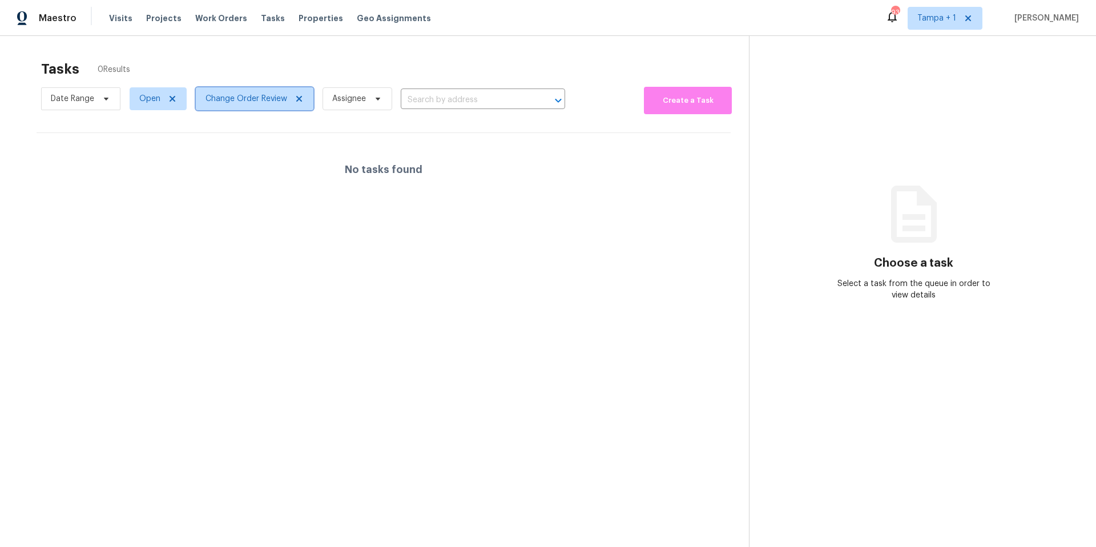
click at [234, 94] on span "Change Order Review" at bounding box center [247, 98] width 82 height 11
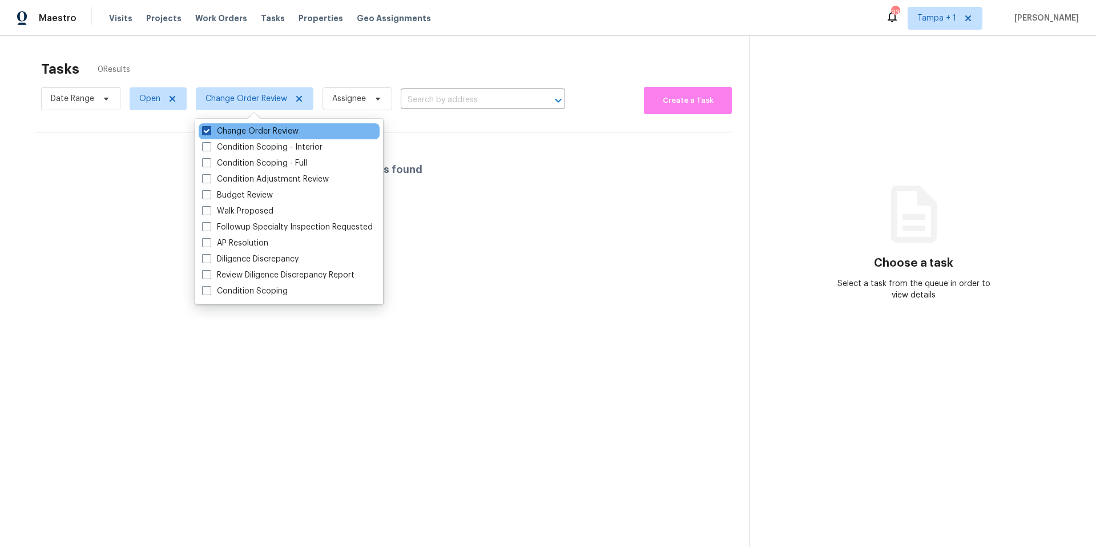
click at [220, 132] on label "Change Order Review" at bounding box center [250, 131] width 97 height 11
click at [210, 132] on input "Change Order Review" at bounding box center [205, 129] width 7 height 7
checkbox input "false"
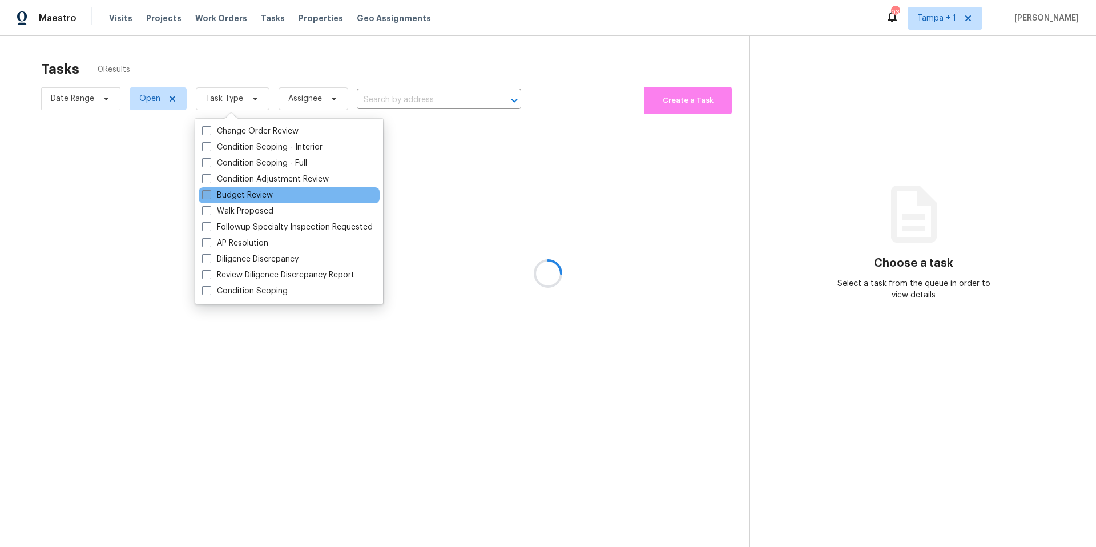
click at [218, 196] on label "Budget Review" at bounding box center [237, 195] width 71 height 11
click at [210, 196] on input "Budget Review" at bounding box center [205, 193] width 7 height 7
checkbox input "true"
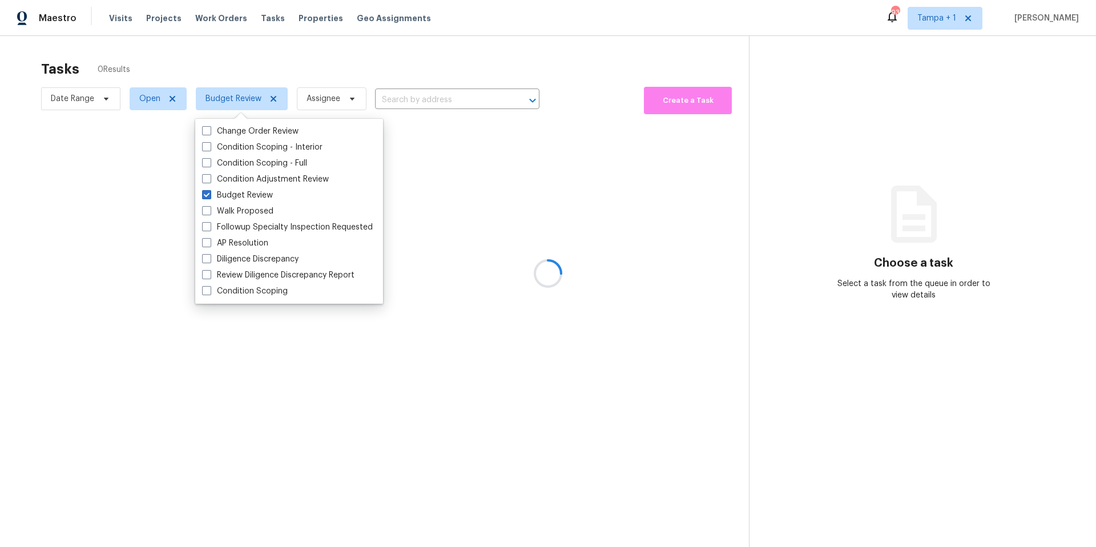
click at [361, 47] on div at bounding box center [548, 273] width 1096 height 547
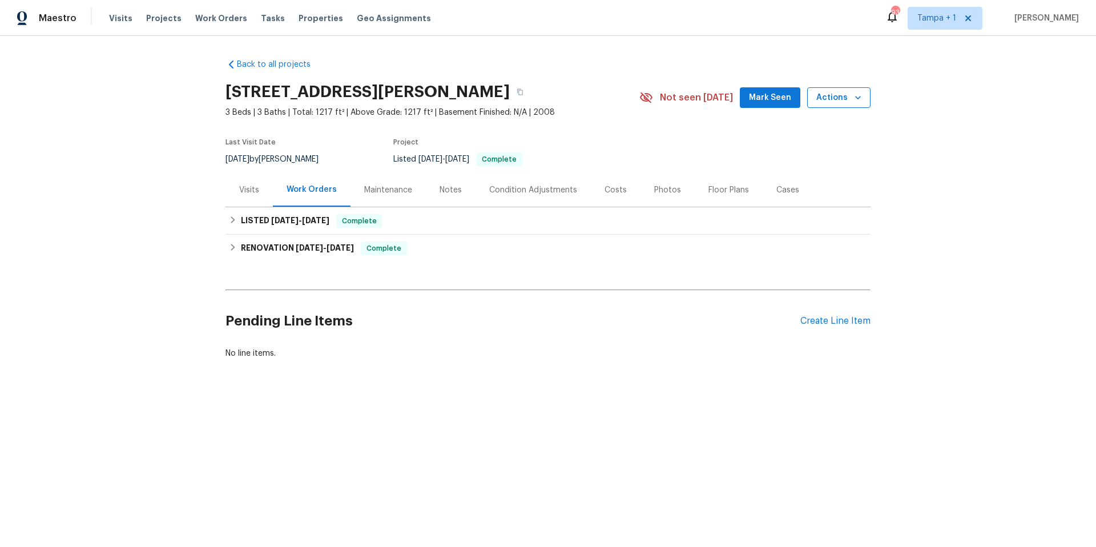
click at [839, 98] on span "Actions" at bounding box center [839, 98] width 45 height 14
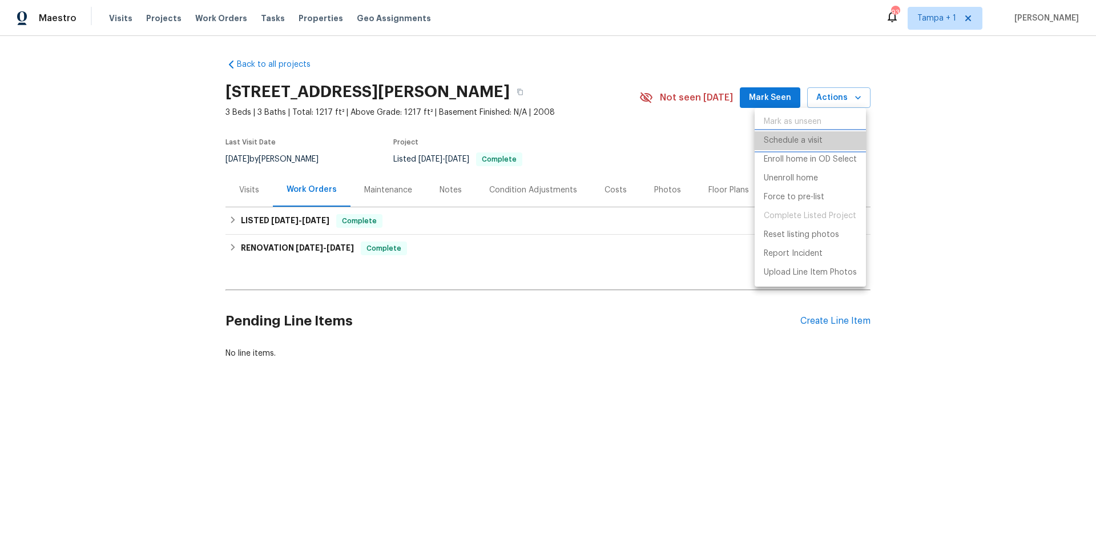
click at [819, 135] on p "Schedule a visit" at bounding box center [793, 141] width 59 height 12
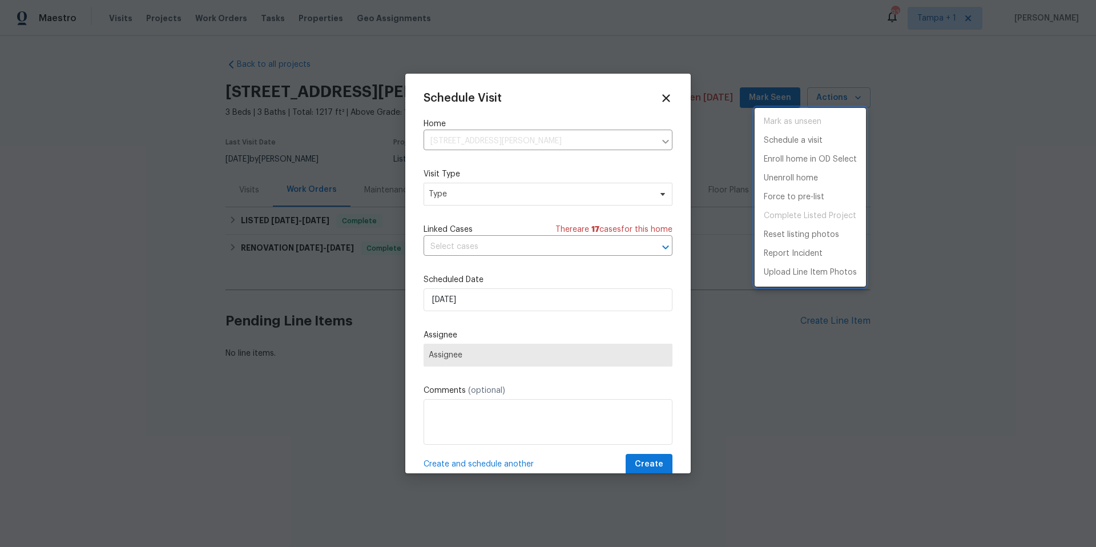
click at [511, 189] on div at bounding box center [548, 273] width 1096 height 547
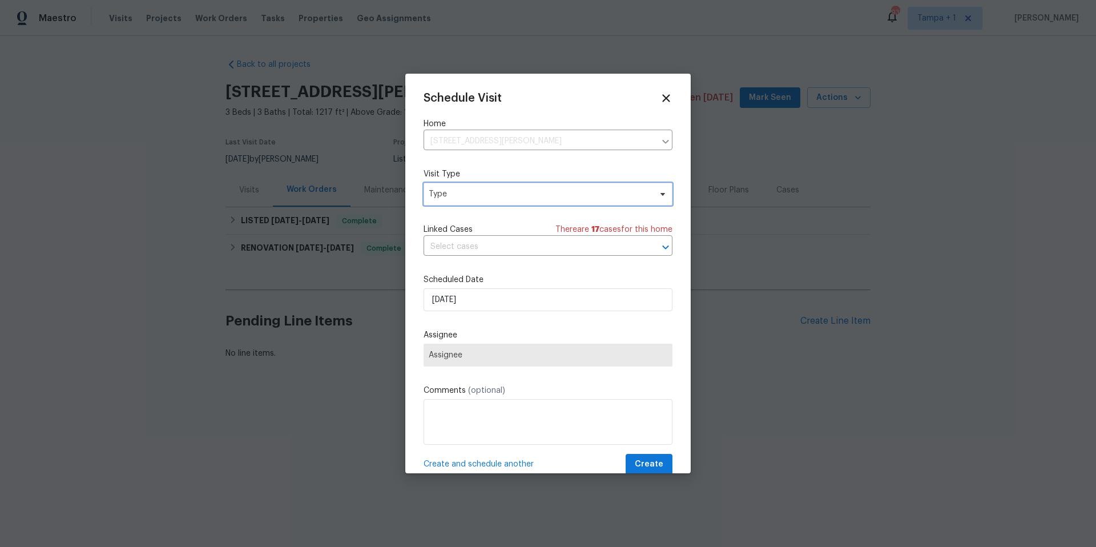
click at [501, 188] on span "Type" at bounding box center [540, 193] width 222 height 11
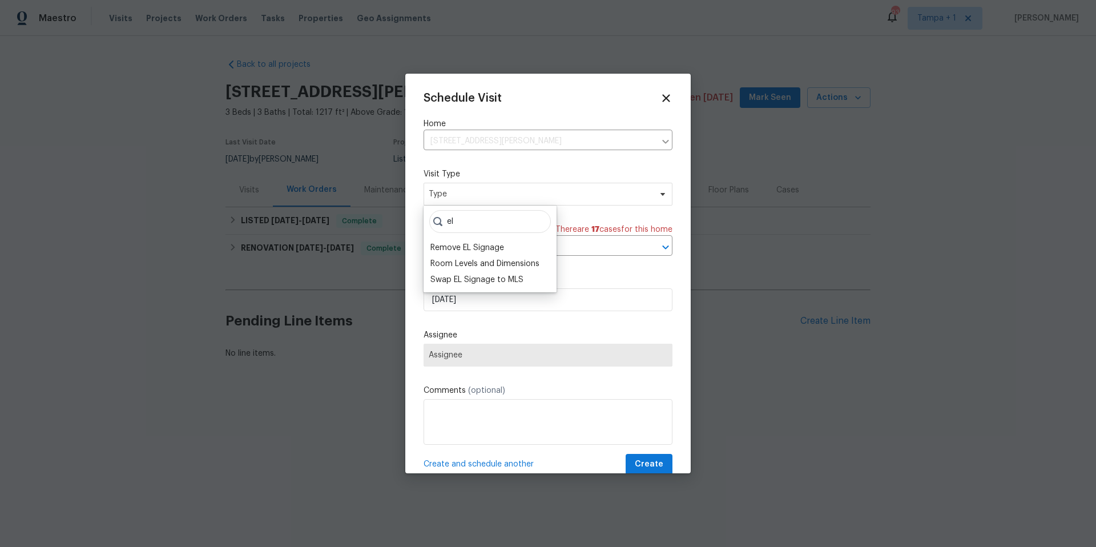
type input "e"
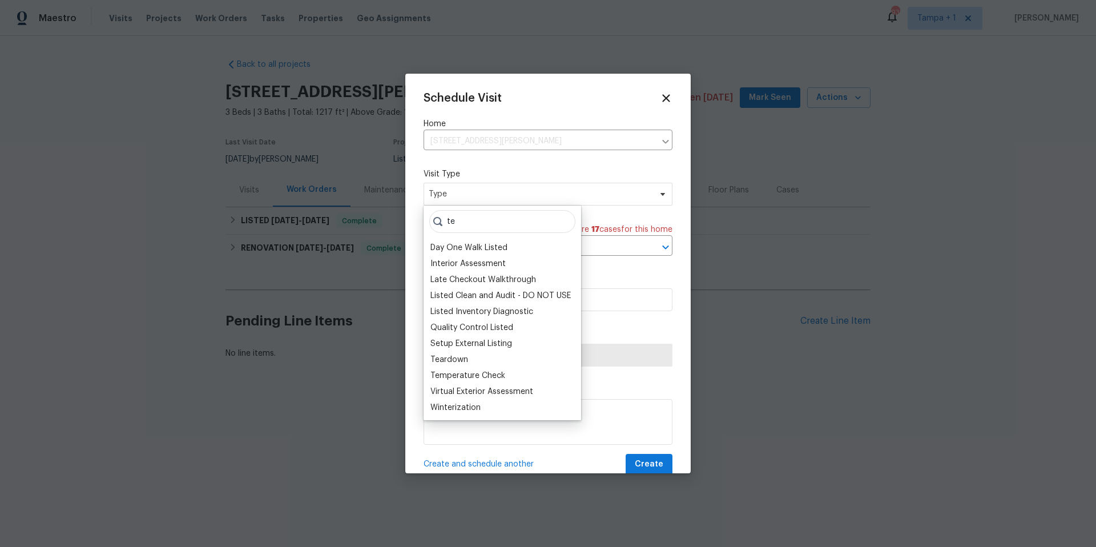
type input "t"
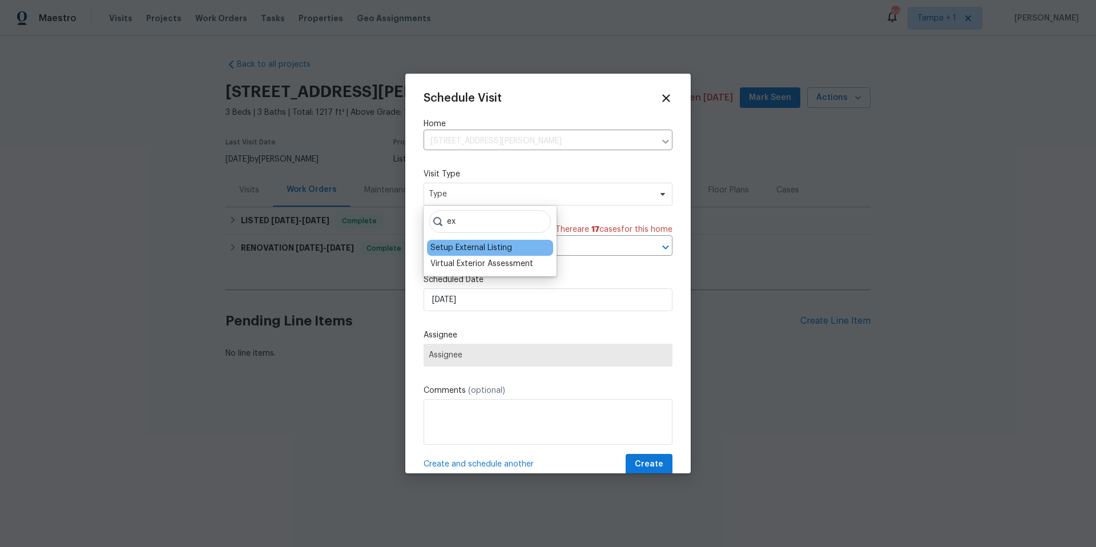
type input "ex"
click at [464, 243] on div "Setup External Listing" at bounding box center [472, 247] width 82 height 11
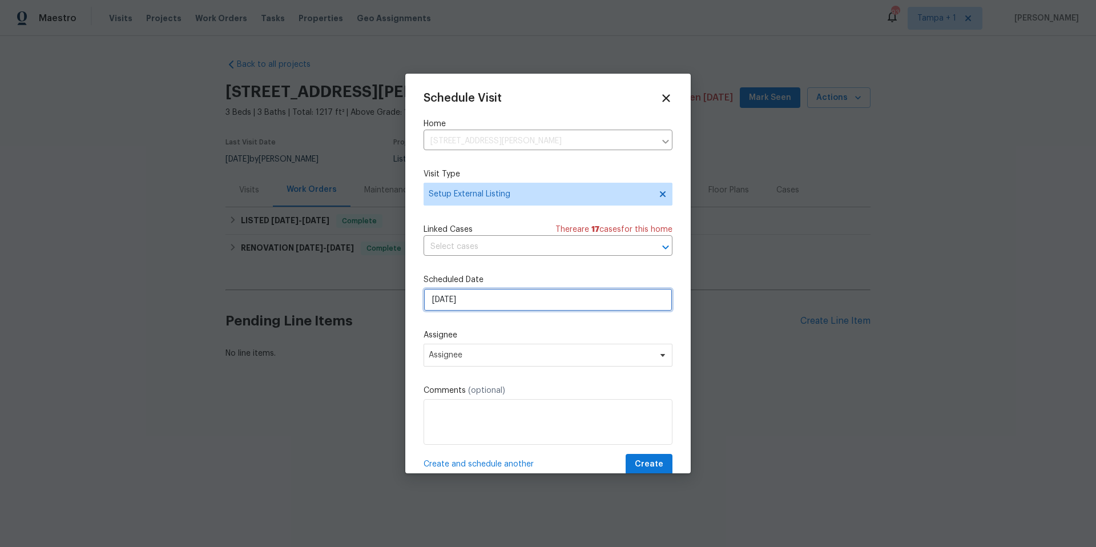
click at [467, 305] on input "[DATE]" at bounding box center [548, 299] width 249 height 23
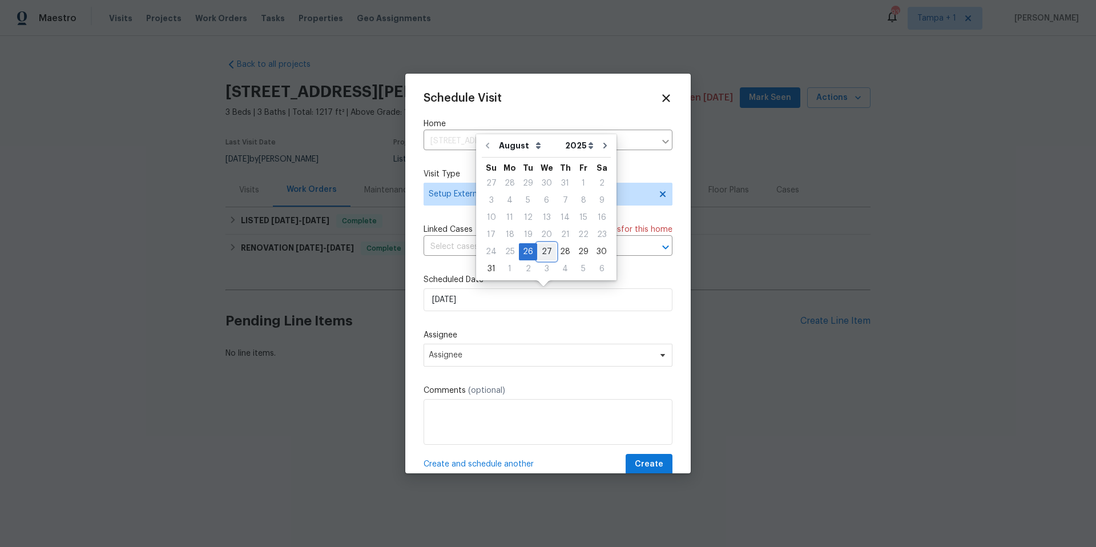
click at [539, 244] on div "27" at bounding box center [546, 252] width 19 height 16
type input "[DATE]"
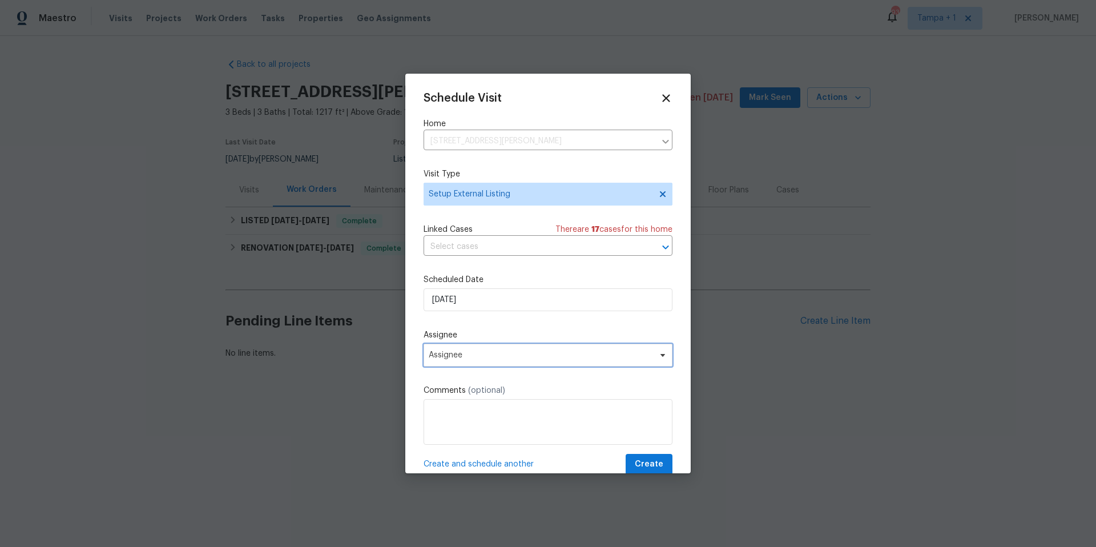
click at [460, 360] on span "Assignee" at bounding box center [548, 355] width 249 height 23
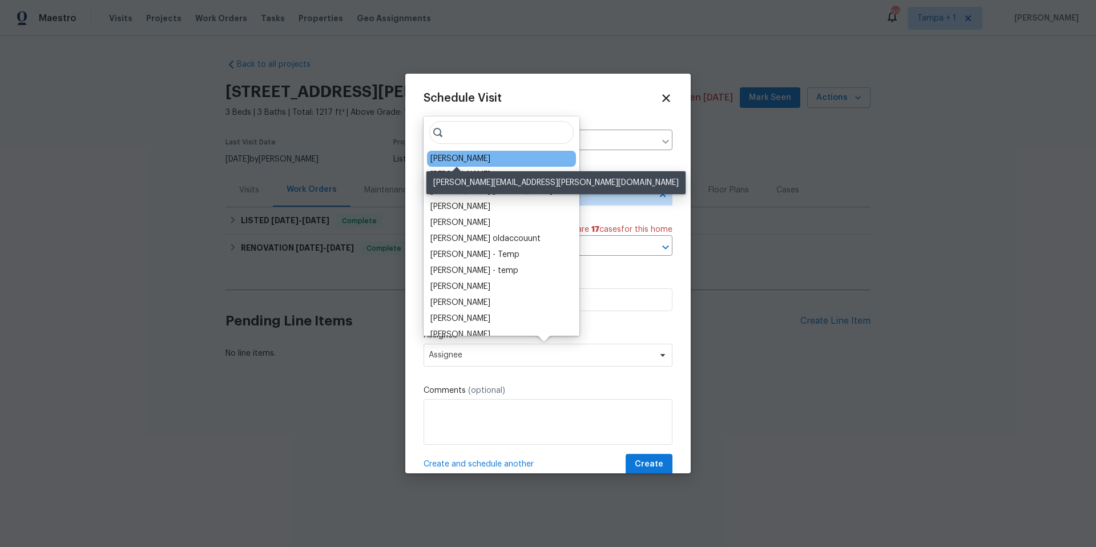
click at [473, 163] on div "[PERSON_NAME]" at bounding box center [461, 158] width 60 height 11
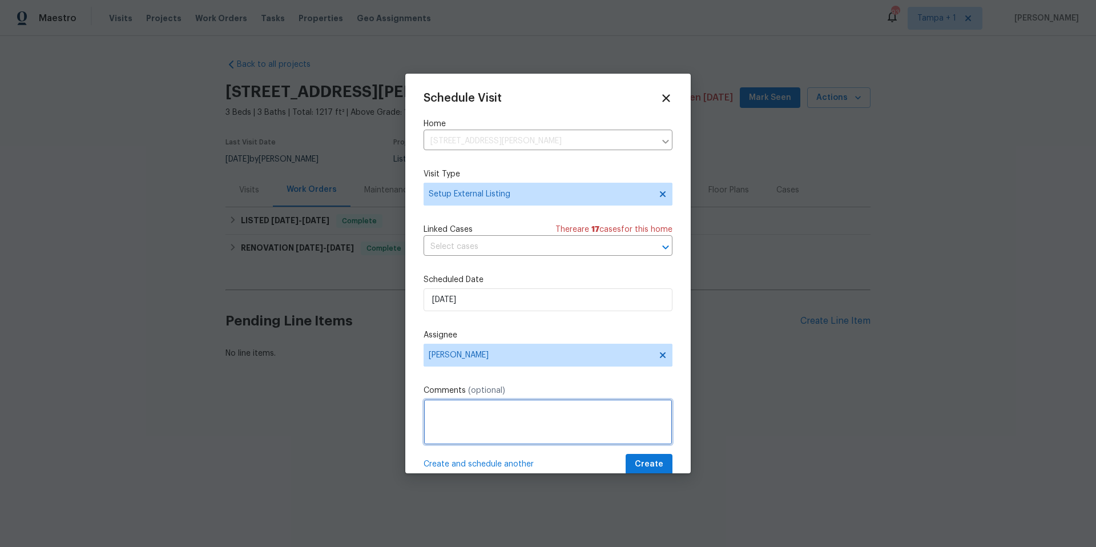
click at [480, 437] on textarea at bounding box center [548, 422] width 249 height 46
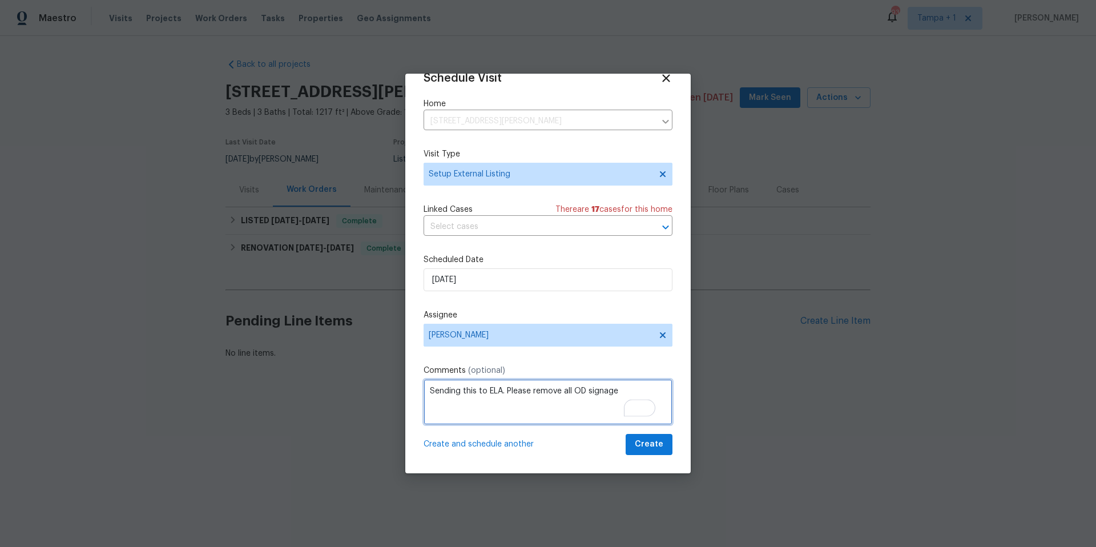
scroll to position [21, 0]
type textarea "Sending this to ELA. Please remove all OD signage"
click at [645, 446] on span "Create" at bounding box center [649, 444] width 29 height 14
